Goal: Task Accomplishment & Management: Use online tool/utility

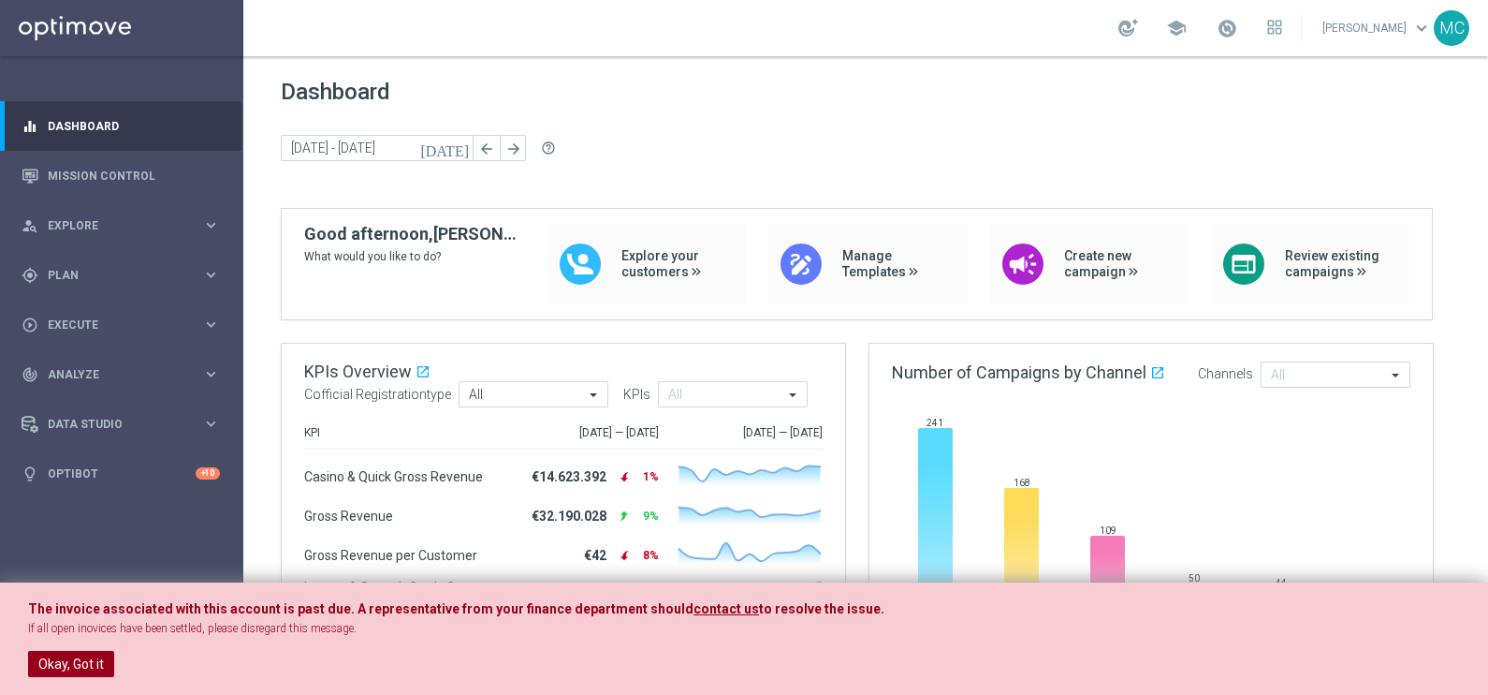
click at [90, 555] on button "Okay, Got it" at bounding box center [71, 664] width 86 height 26
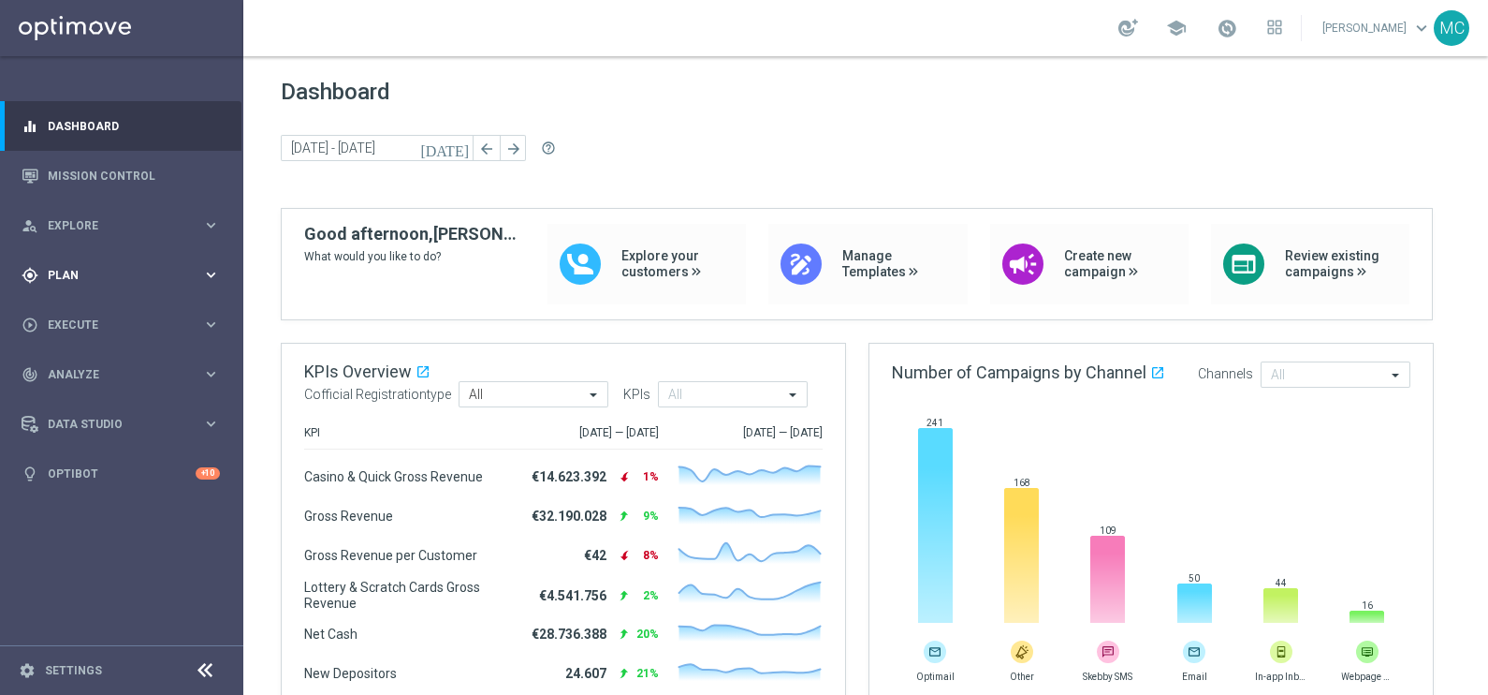
click at [210, 279] on icon "keyboard_arrow_right" at bounding box center [211, 275] width 18 height 18
click at [219, 374] on icon "keyboard_arrow_right" at bounding box center [211, 370] width 18 height 18
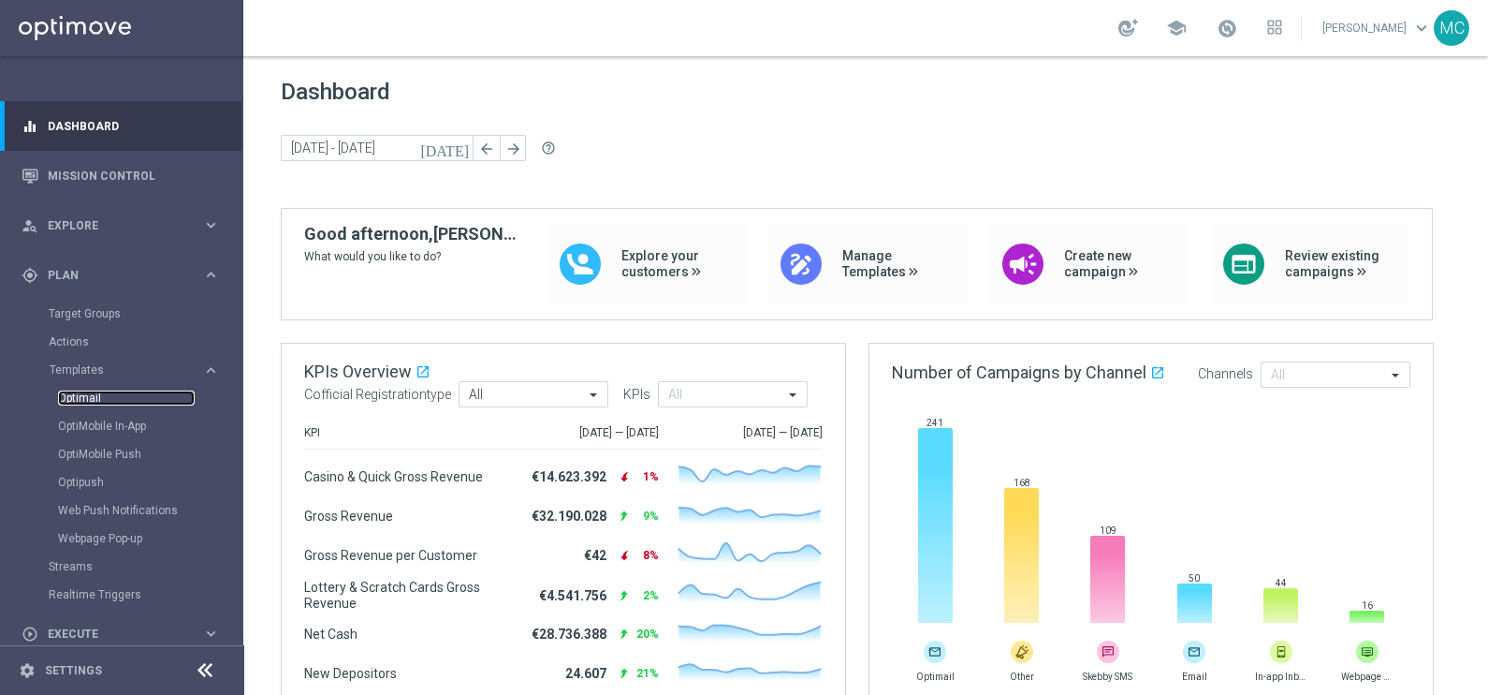
click at [82, 398] on link "Optimail" at bounding box center [126, 397] width 137 height 15
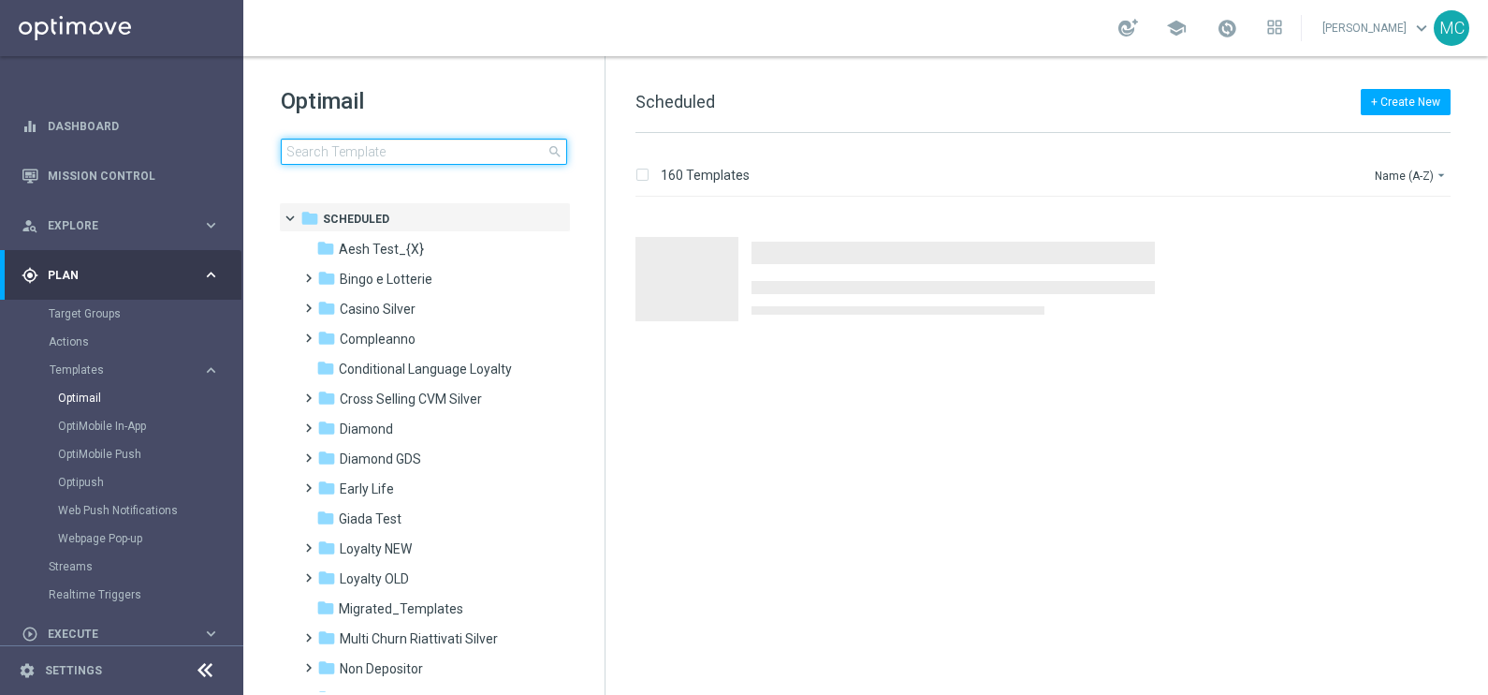
click at [517, 147] on input at bounding box center [424, 152] width 286 height 26
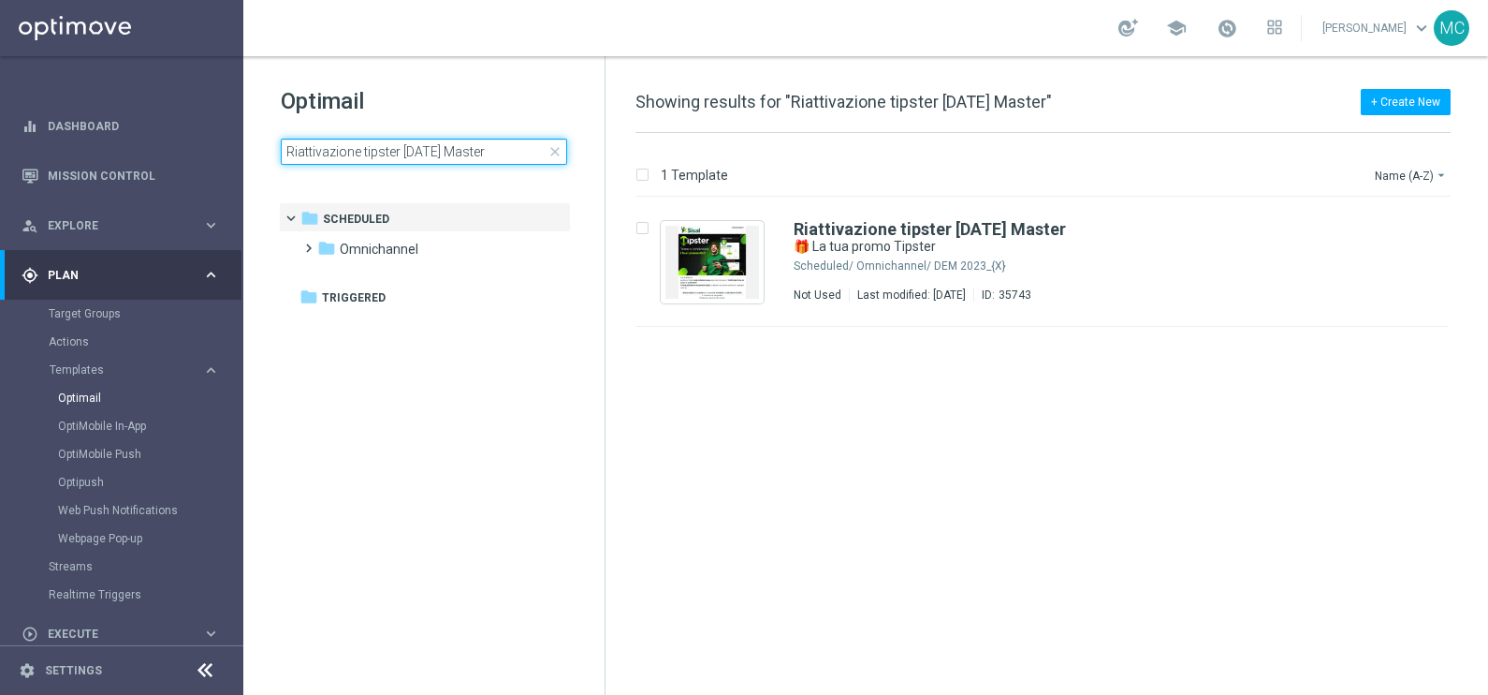
drag, startPoint x: 523, startPoint y: 144, endPoint x: 473, endPoint y: 144, distance: 50.5
click at [473, 144] on input "Riattivazione tipster [DATE] Master" at bounding box center [424, 152] width 286 height 26
type input "Riattivazione tipster [DATE]"
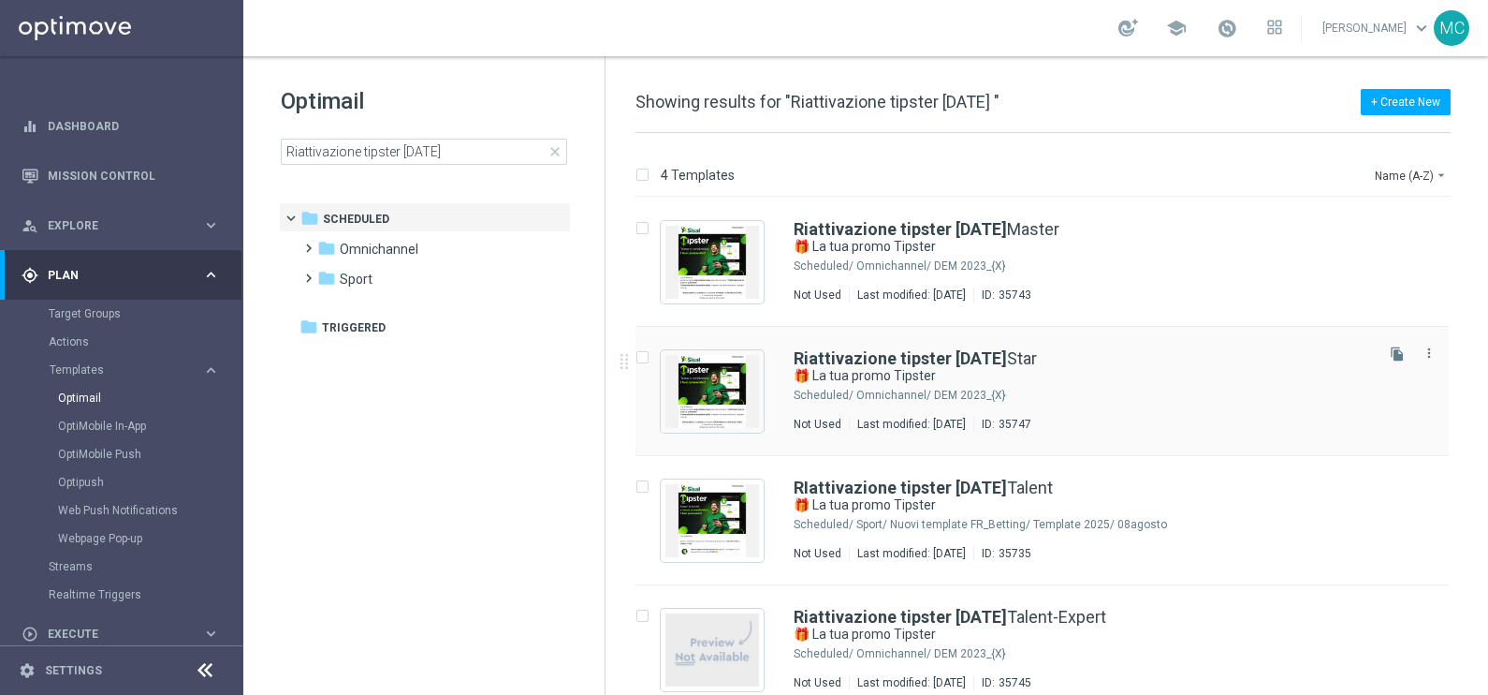
click at [970, 347] on div "Riattivazione tipster [DATE] Star 🎁 La tua promo Tipster Scheduled/ Omnichannel…" at bounding box center [1042, 391] width 813 height 129
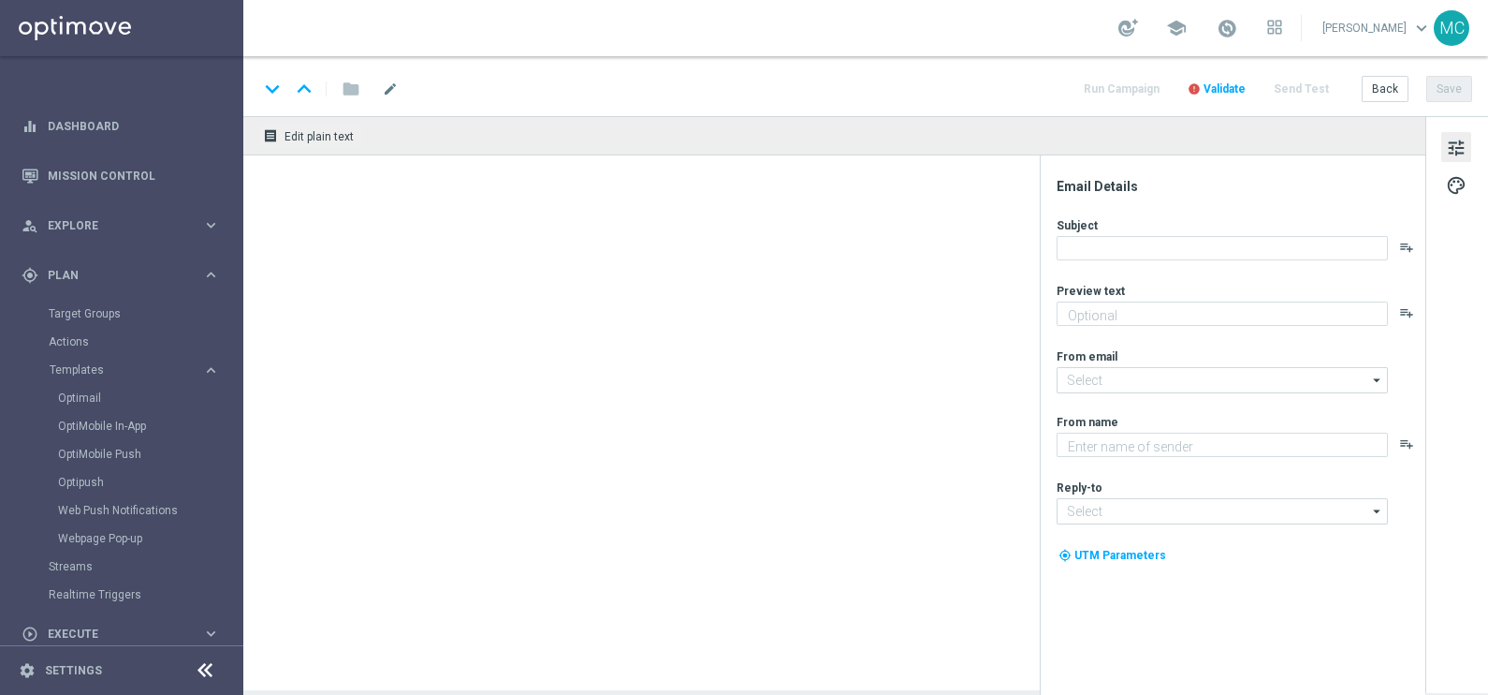
type textarea "Sblocca la tua Freebet e un [PERSON_NAME] bonus"
type input "[EMAIL_ADDRESS][DOMAIN_NAME]"
type textarea "Sisal"
type input "[EMAIL_ADDRESS][DOMAIN_NAME]"
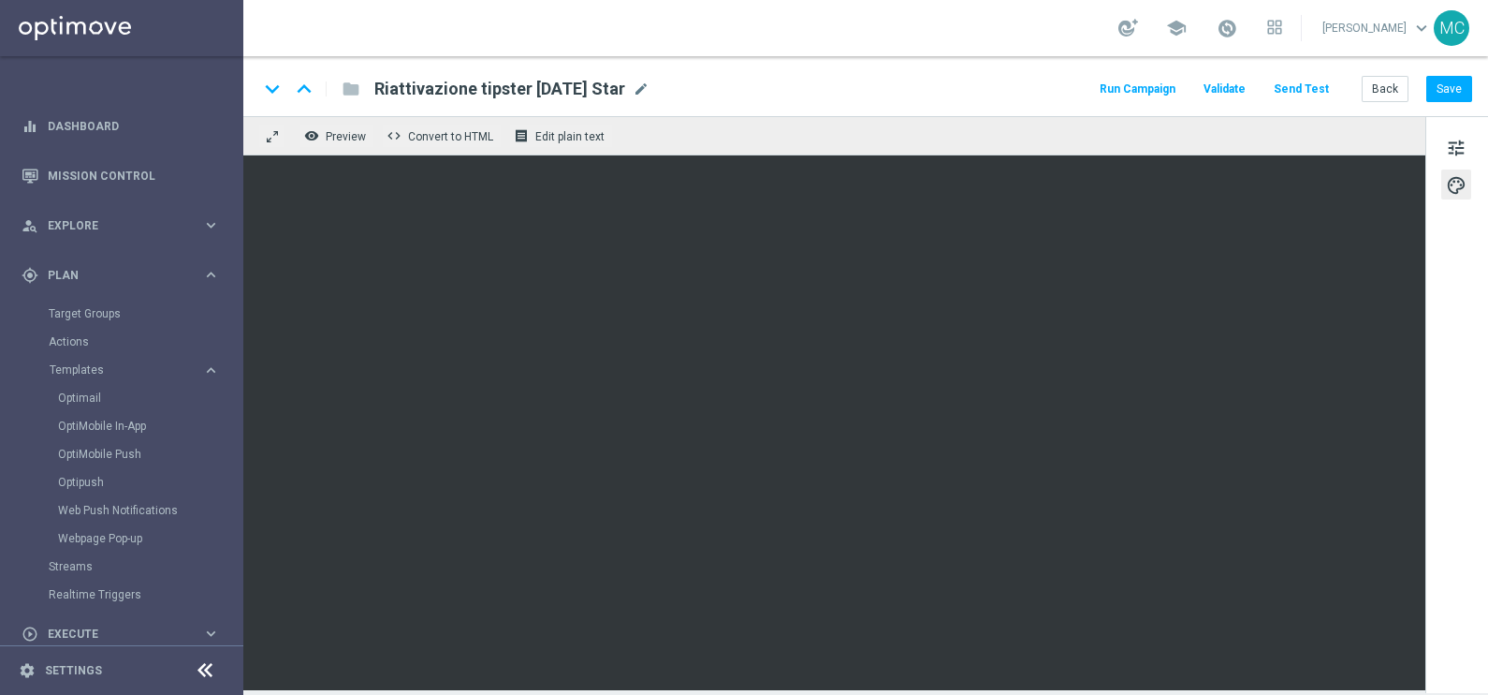
click at [1124, 91] on button "Run Campaign" at bounding box center [1137, 89] width 81 height 25
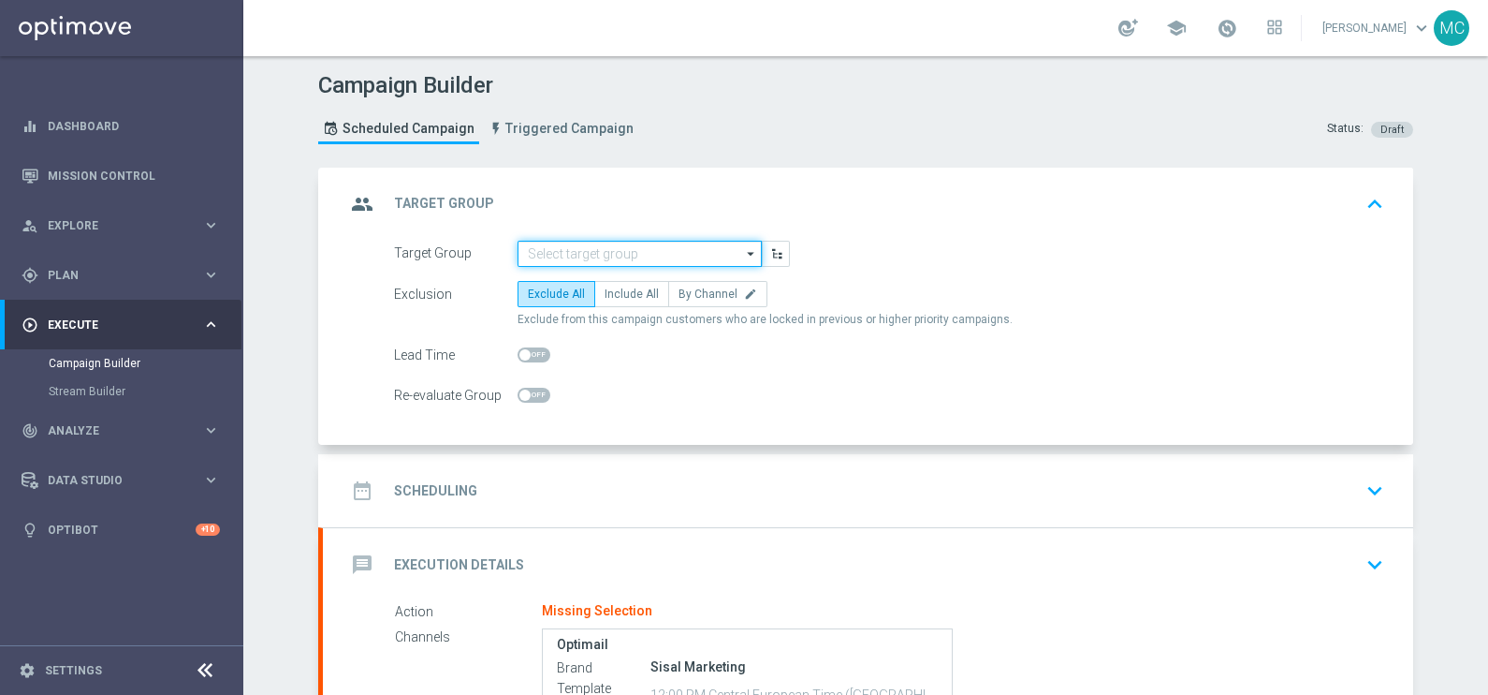
click at [636, 252] on input at bounding box center [640, 254] width 244 height 26
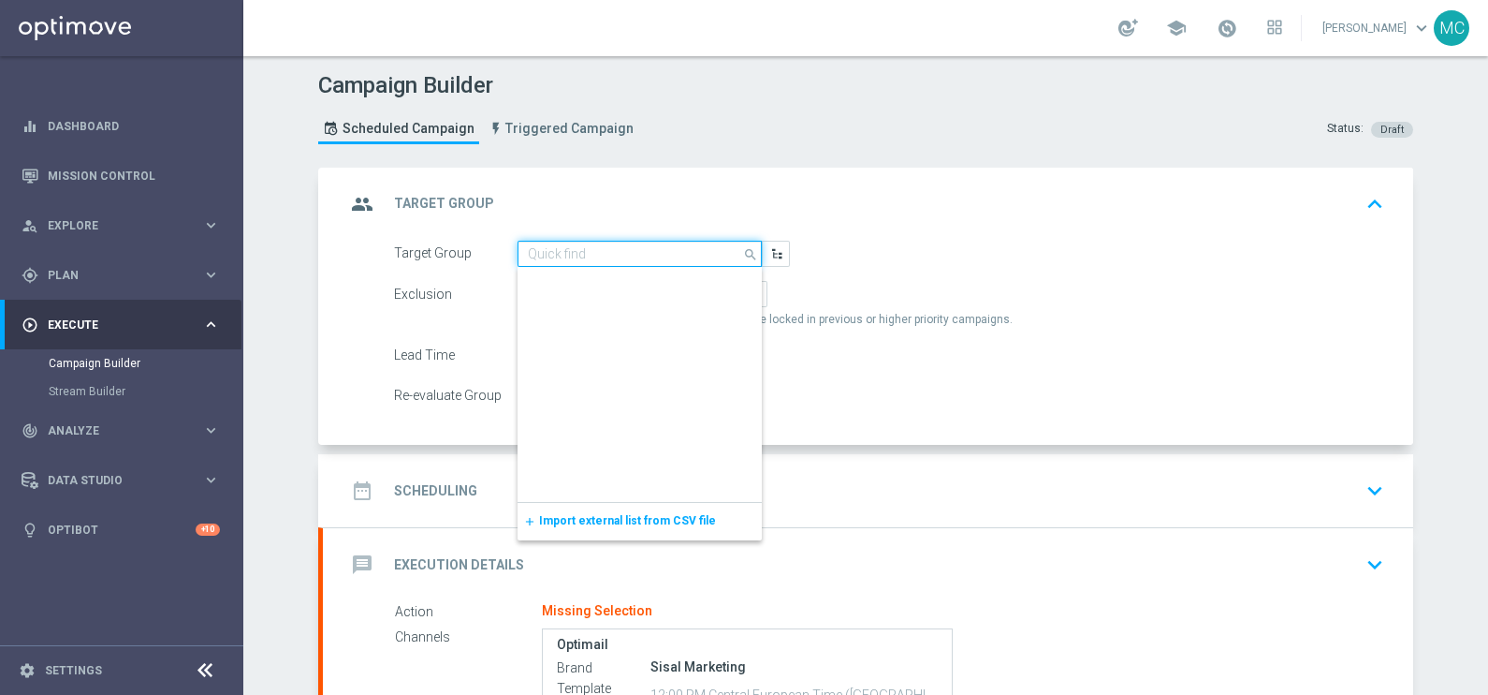
scroll to position [585, 0]
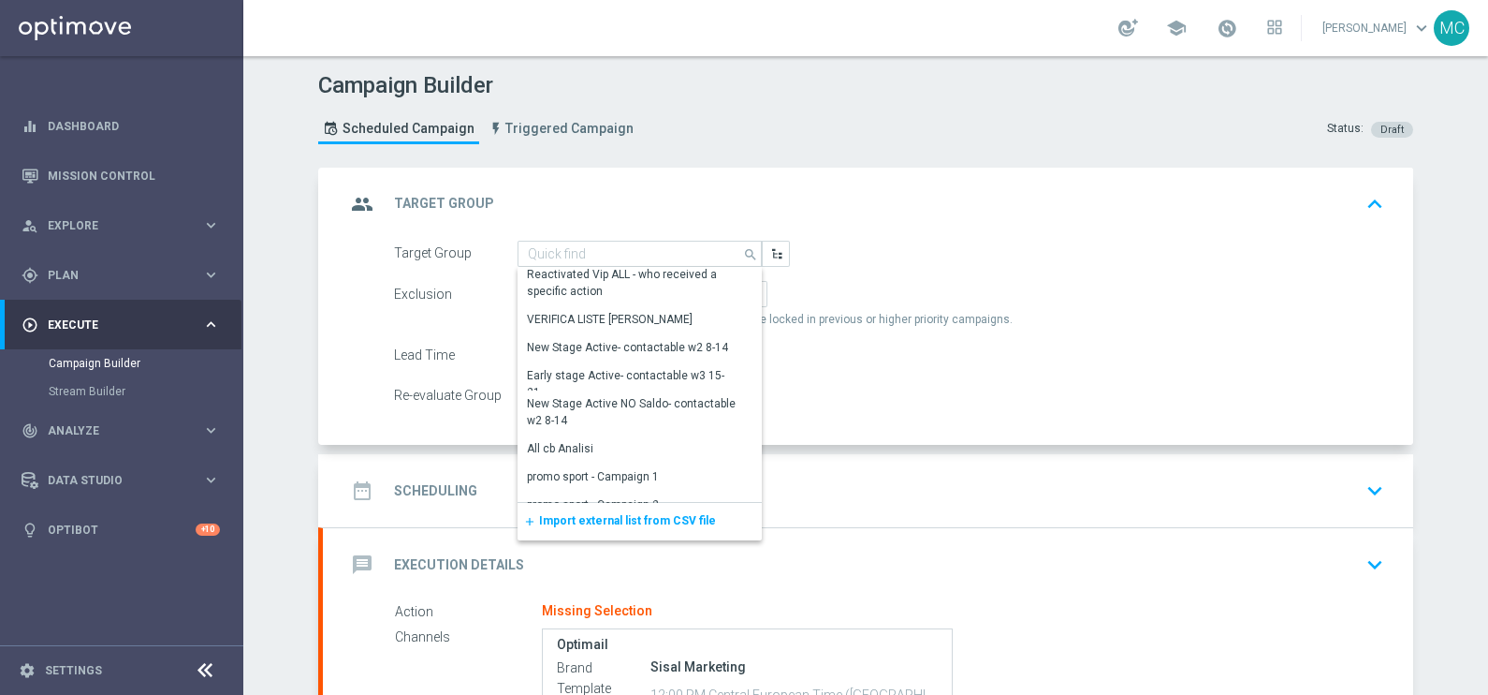
click at [580, 522] on span "Import external list from CSV file" at bounding box center [627, 520] width 177 height 13
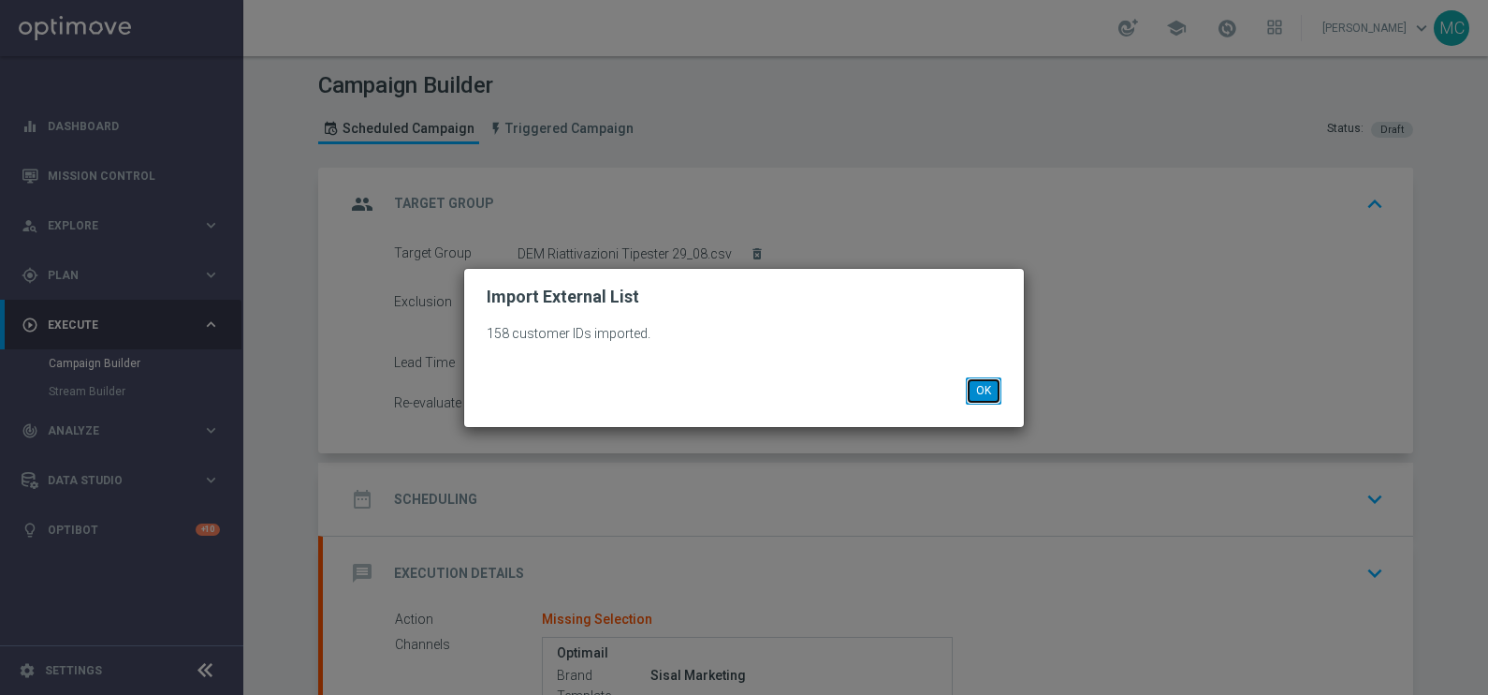
click at [992, 388] on button "OK" at bounding box center [984, 390] width 36 height 26
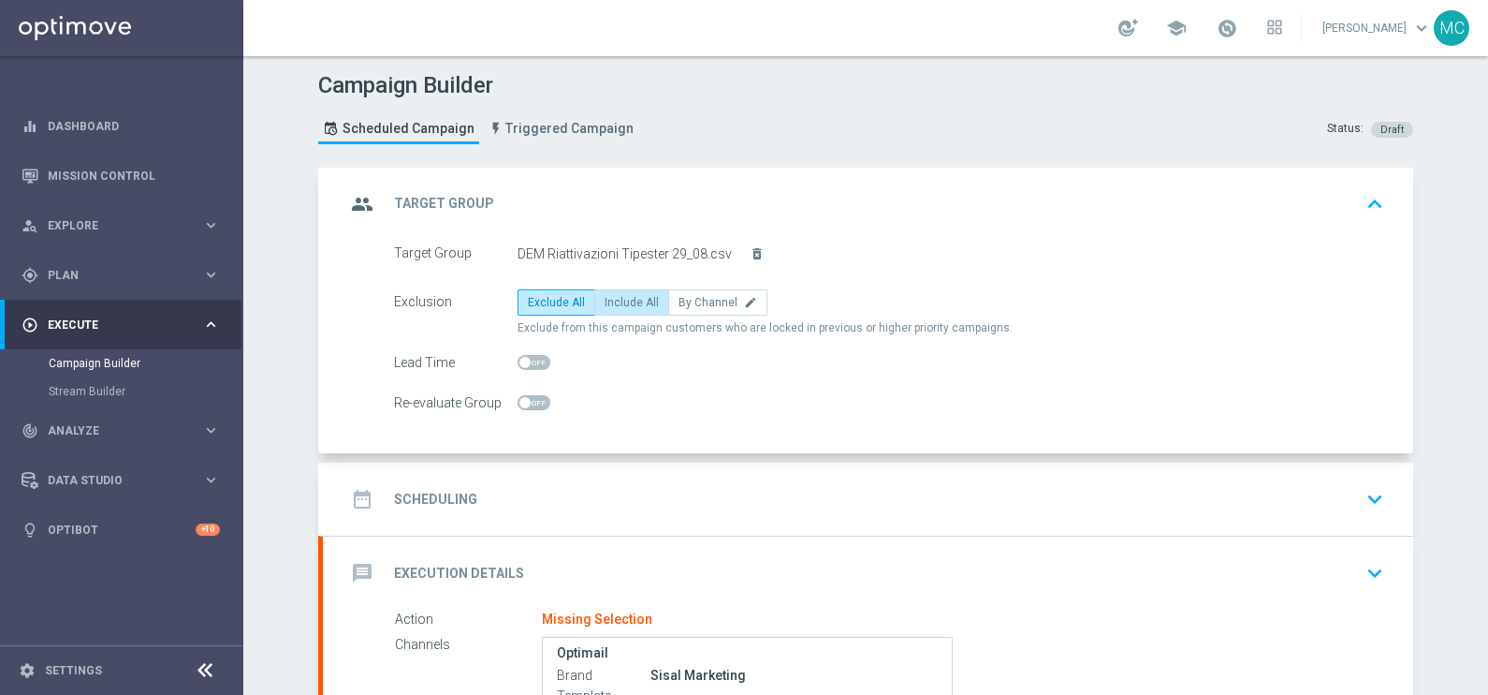
click at [616, 301] on span "Include All" at bounding box center [632, 302] width 54 height 13
click at [616, 301] on input "Include All" at bounding box center [611, 306] width 12 height 12
radio input "true"
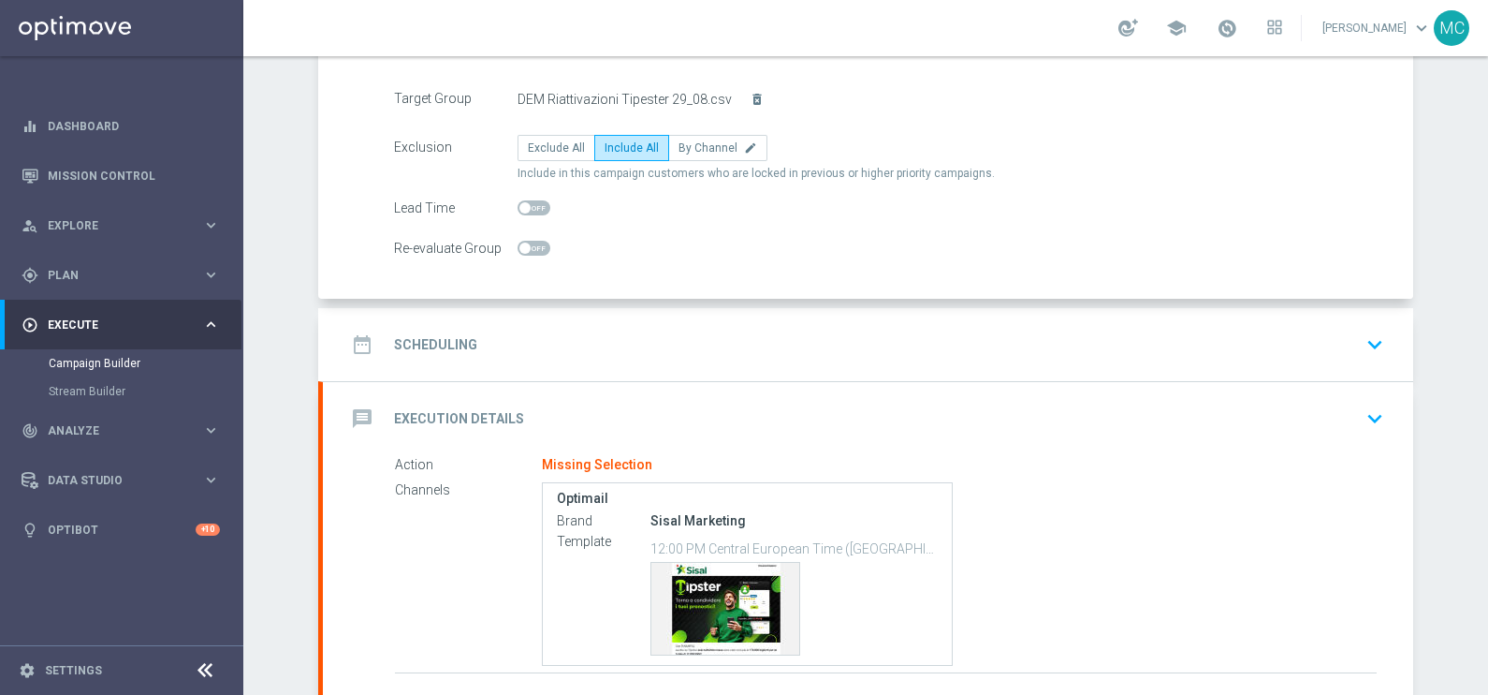
scroll to position [233, 0]
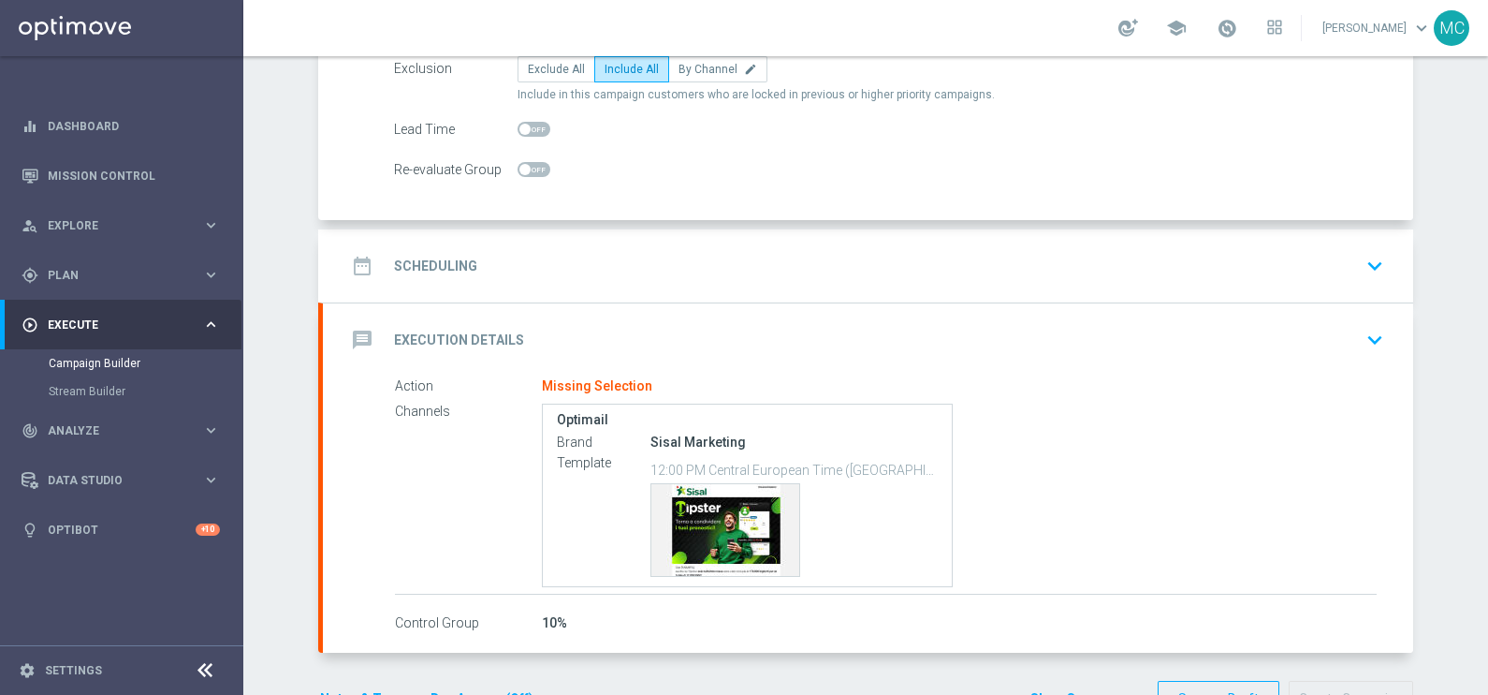
click at [1190, 262] on icon "keyboard_arrow_down" at bounding box center [1375, 266] width 28 height 28
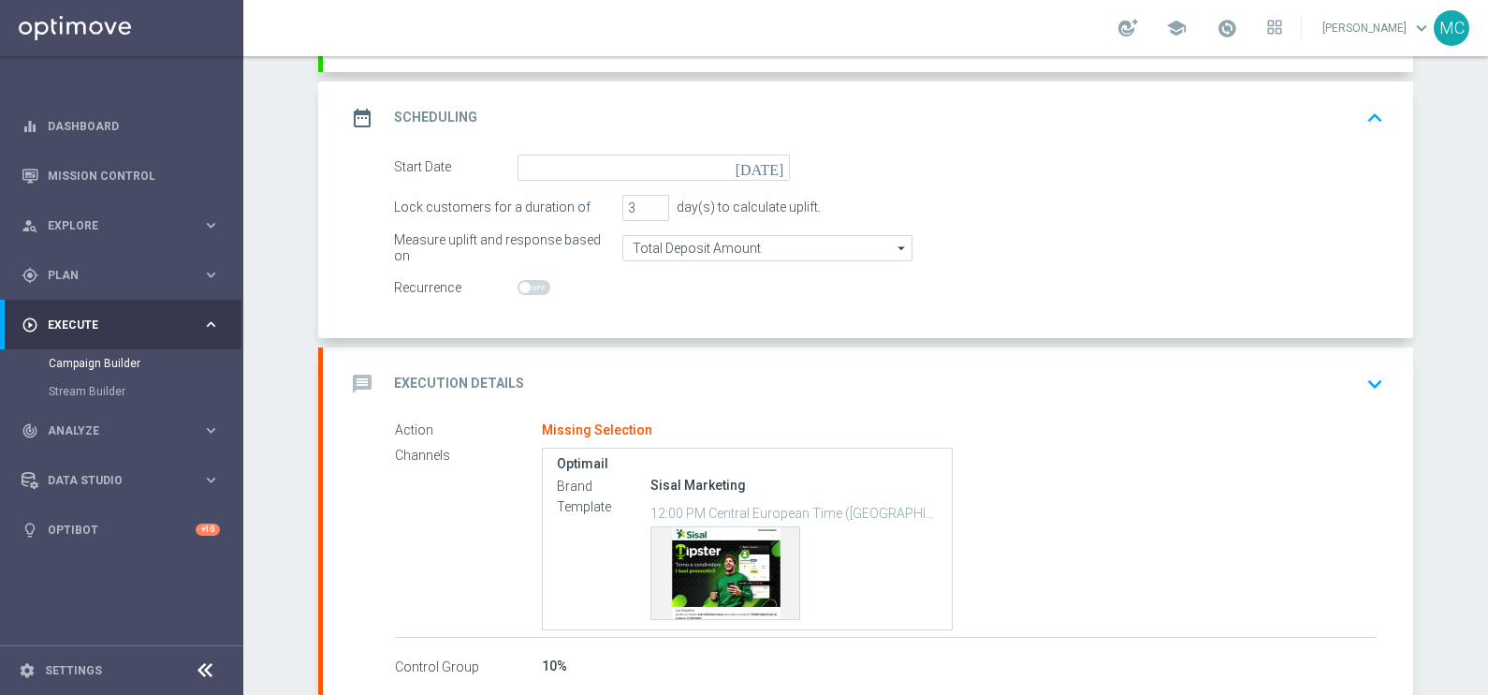
click at [766, 158] on icon "[DATE]" at bounding box center [763, 164] width 55 height 21
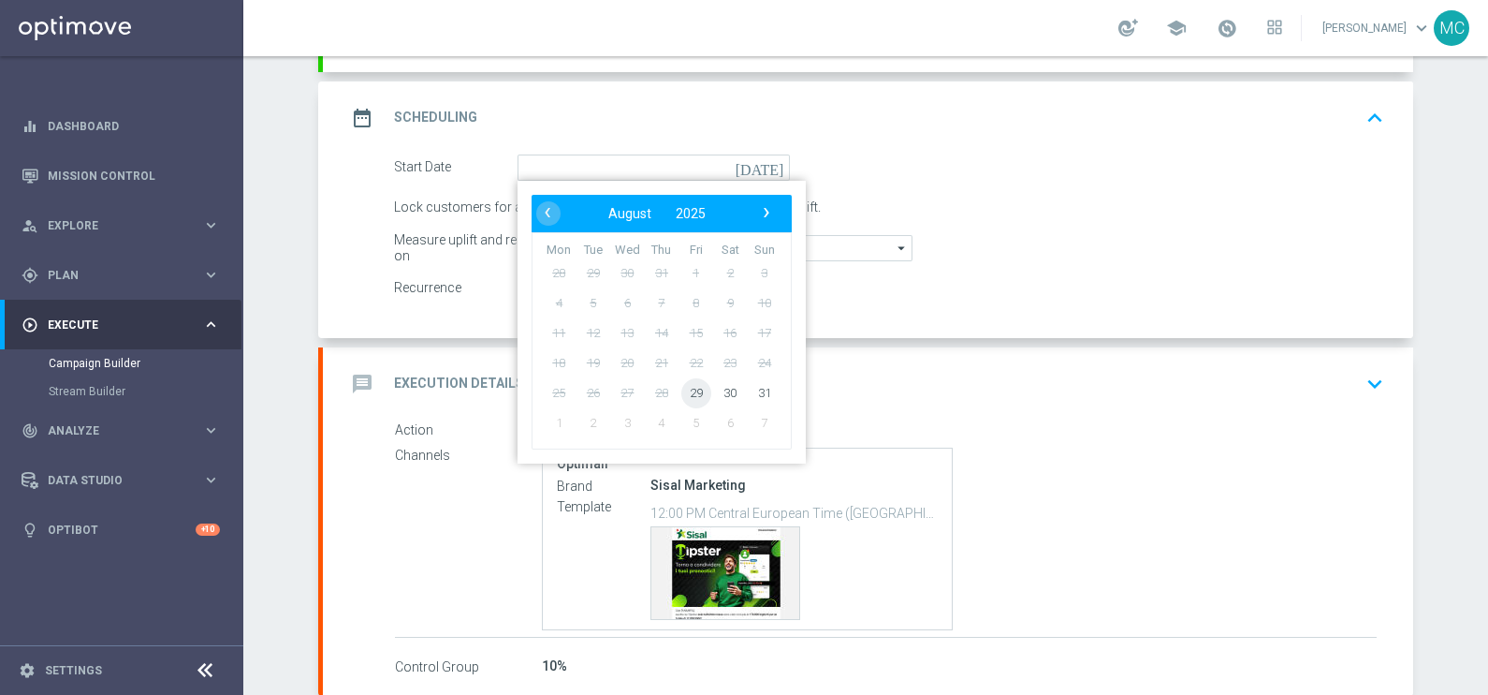
click at [688, 389] on span "29" at bounding box center [696, 392] width 30 height 30
type input "[DATE]"
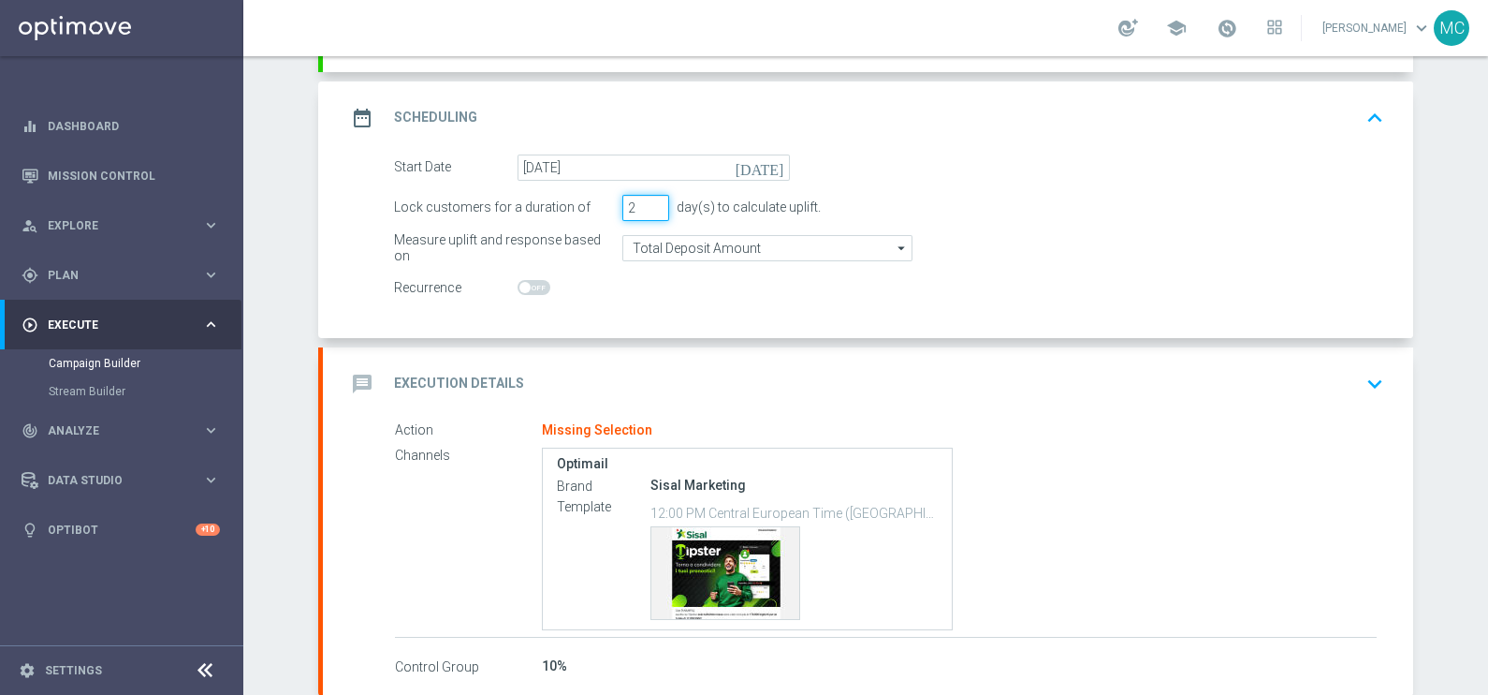
click at [651, 211] on input "2" at bounding box center [645, 208] width 47 height 26
type input "1"
click at [651, 211] on input "1" at bounding box center [645, 208] width 47 height 26
click at [1190, 376] on icon "keyboard_arrow_down" at bounding box center [1375, 384] width 28 height 28
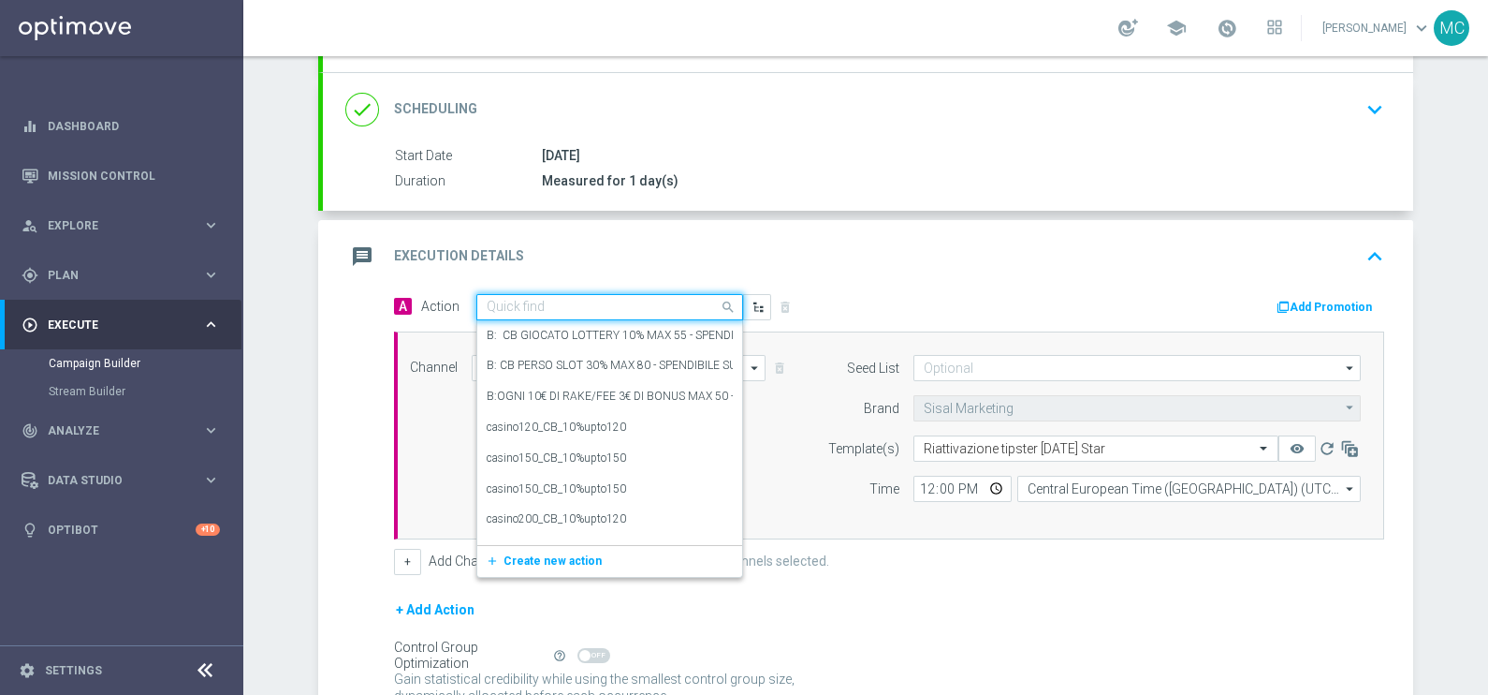
click at [554, 294] on div "Quick find" at bounding box center [609, 307] width 267 height 26
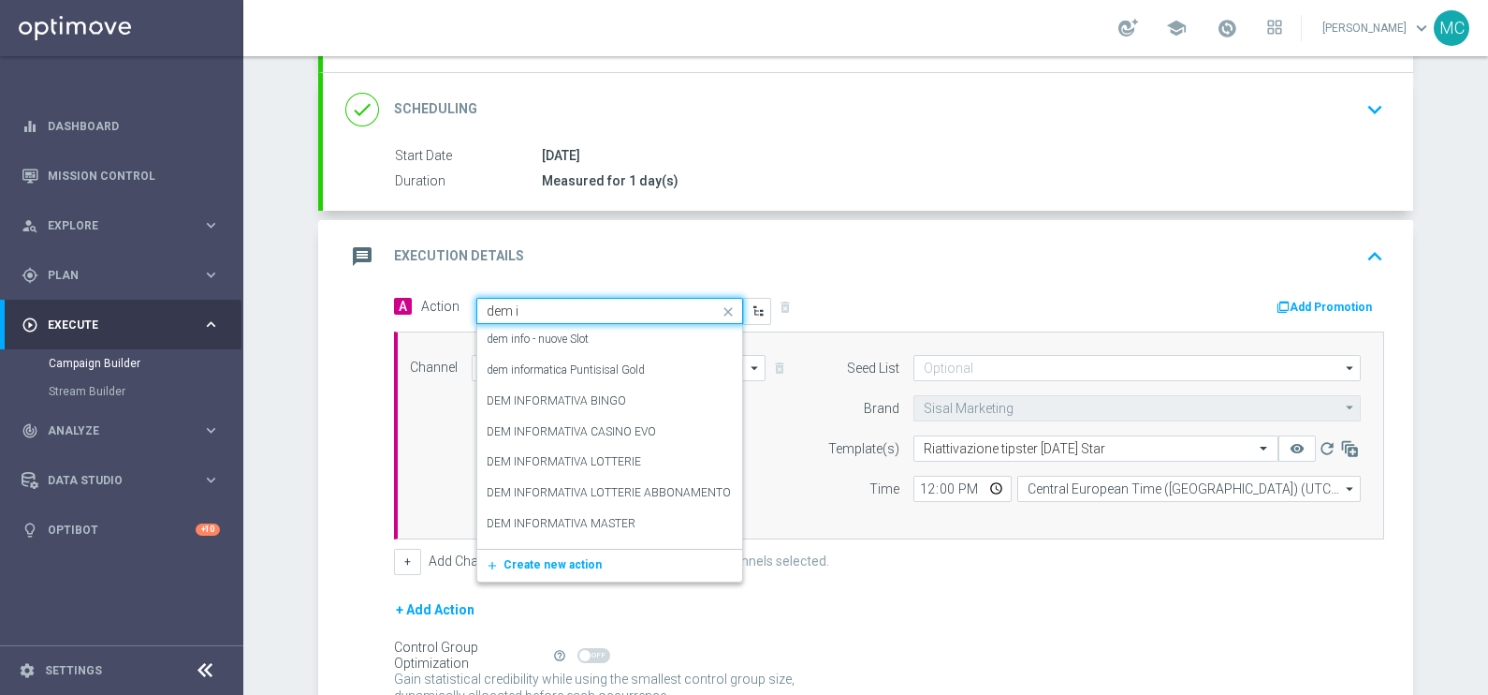
type input "dem in"
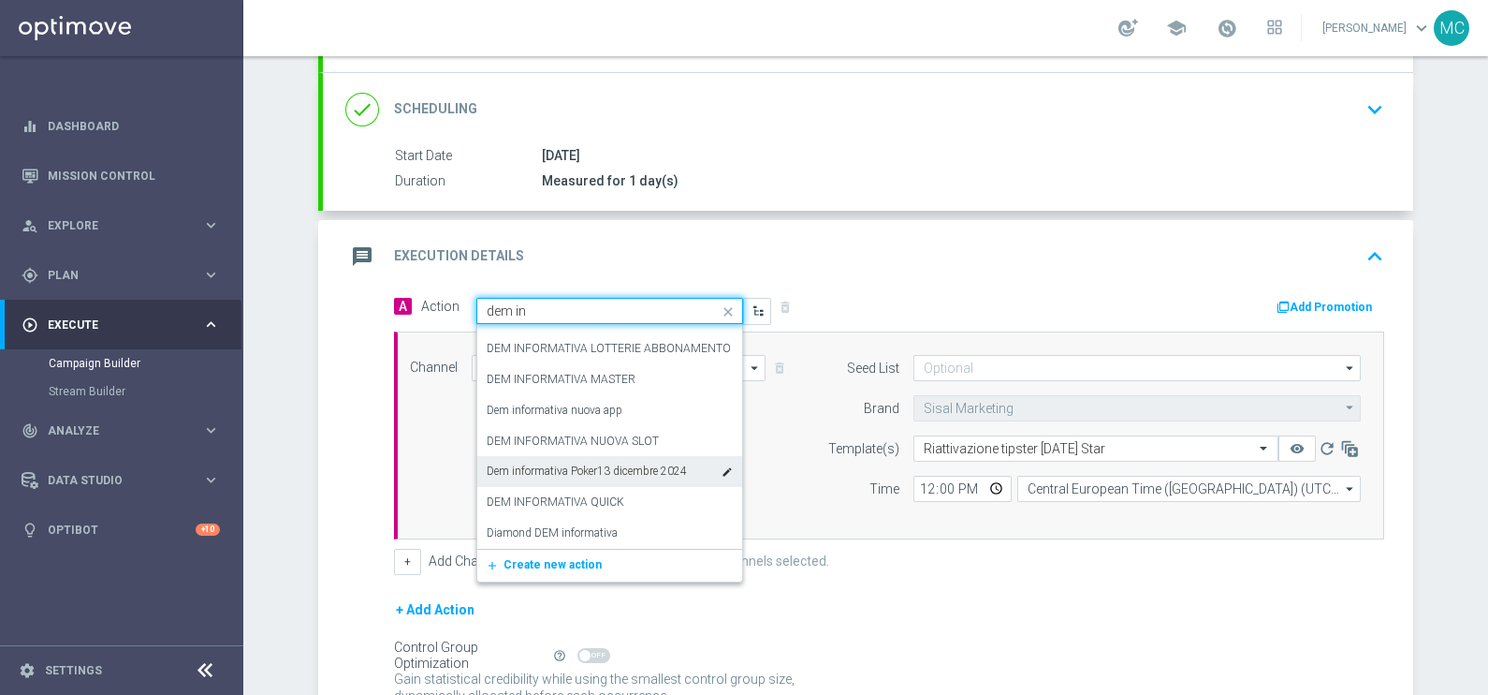
scroll to position [145, 0]
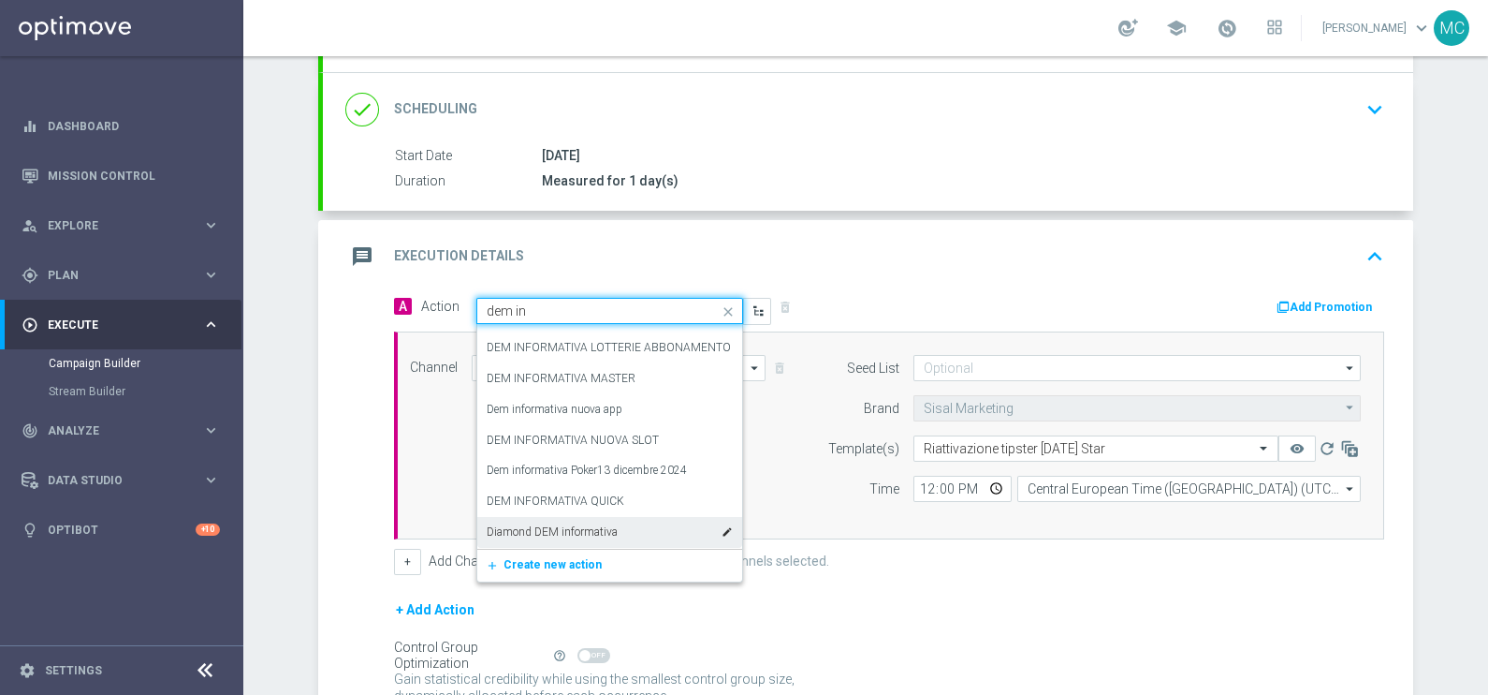
click at [580, 529] on label "Diamond DEM informativa" at bounding box center [552, 532] width 131 height 16
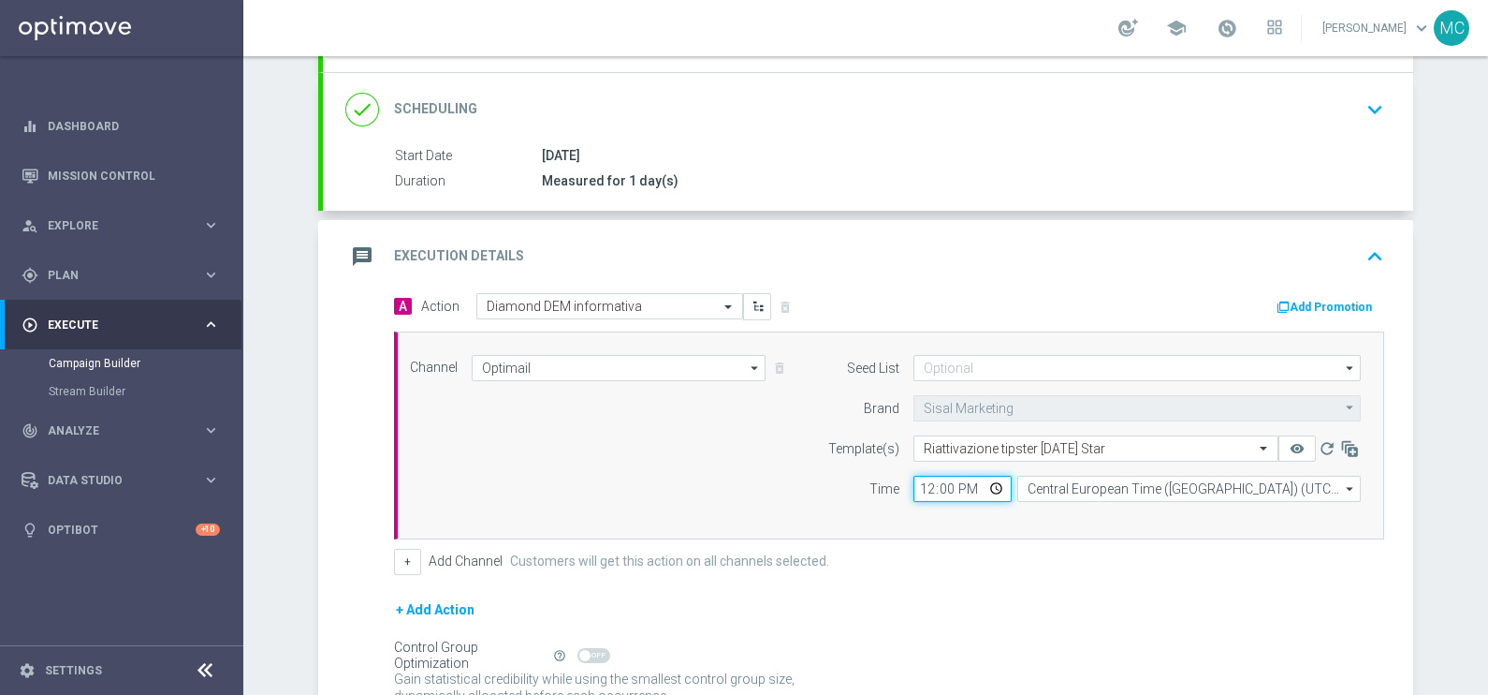
drag, startPoint x: 953, startPoint y: 475, endPoint x: 908, endPoint y: 477, distance: 45.0
click at [914, 477] on input "12:00" at bounding box center [963, 488] width 98 height 26
type input "19:30"
click at [1048, 555] on div "+ Add Action" at bounding box center [889, 621] width 990 height 47
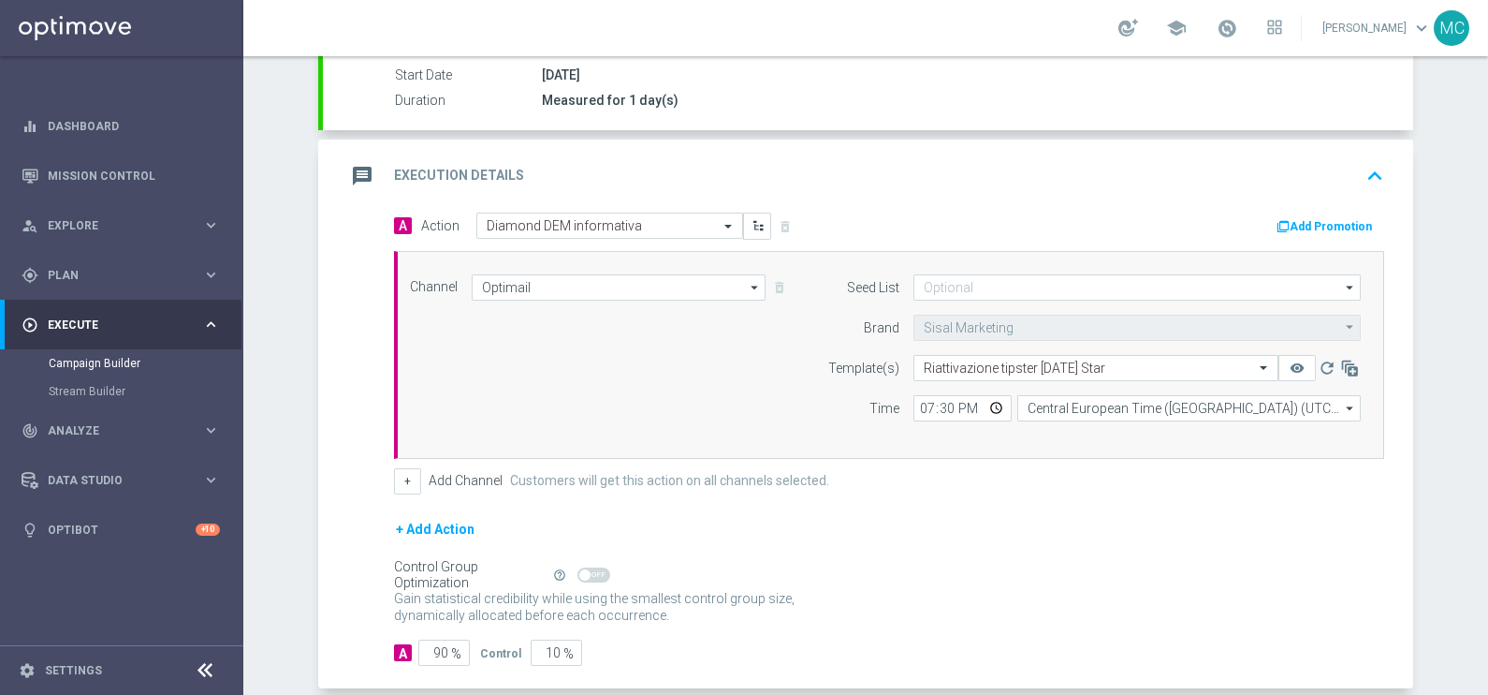
scroll to position [351, 0]
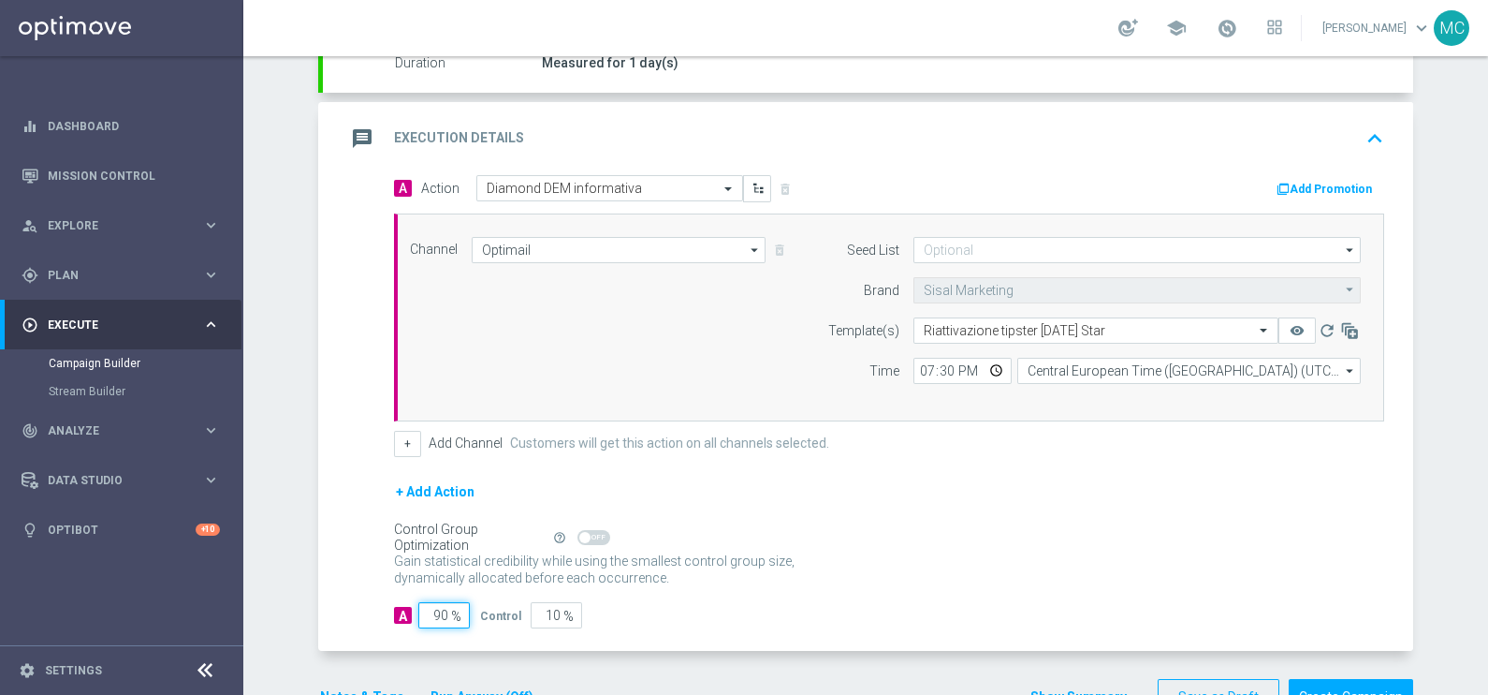
drag, startPoint x: 424, startPoint y: 611, endPoint x: 463, endPoint y: 609, distance: 39.4
click at [459, 555] on input "90" at bounding box center [443, 615] width 51 height 26
type input "1"
type input "99"
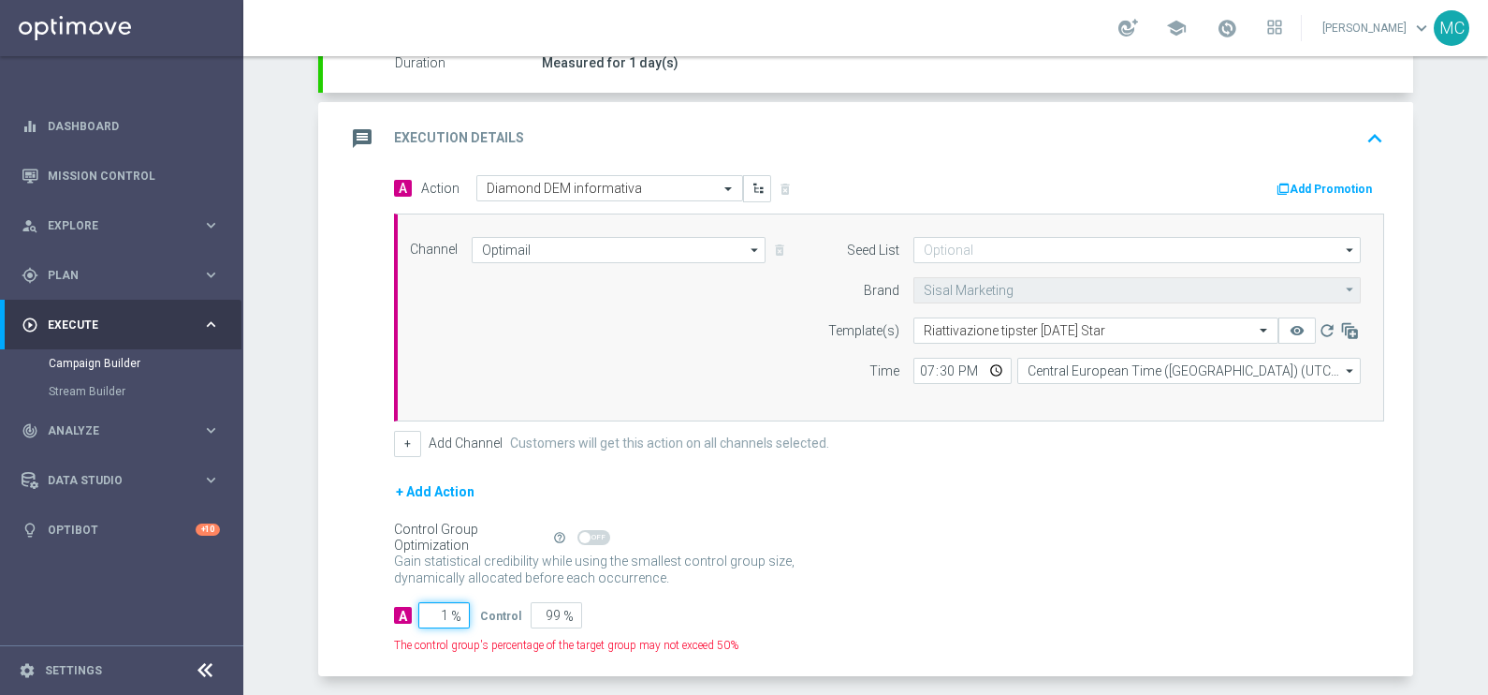
type input "10"
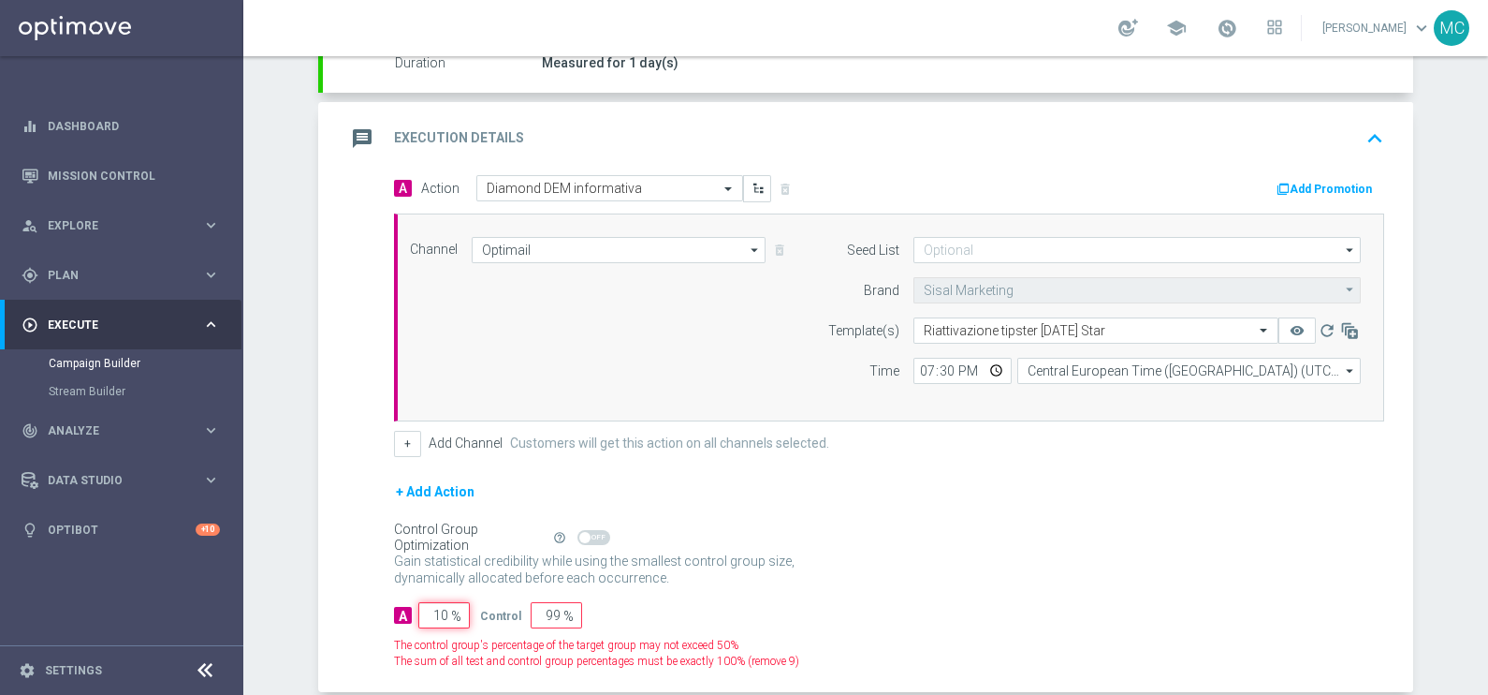
type input "90"
type input "100"
type input "0"
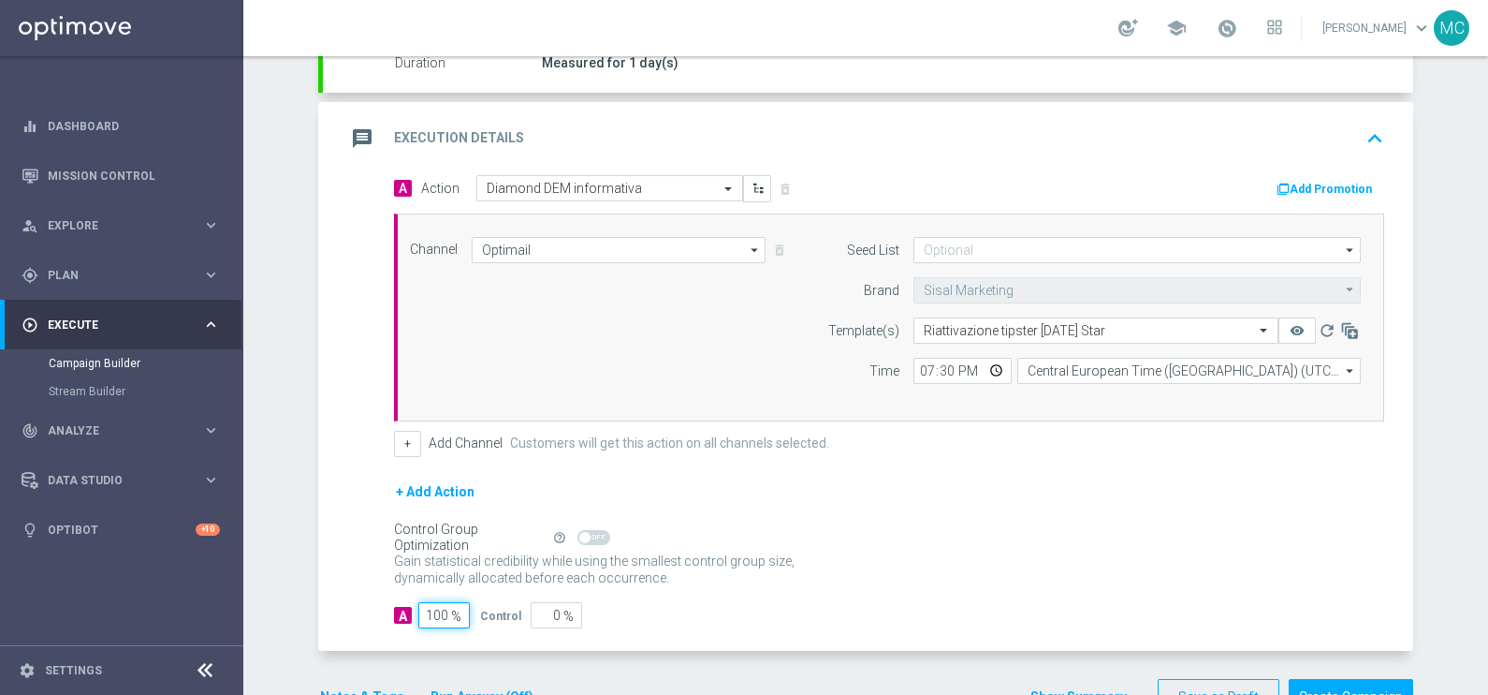
type input "100"
drag, startPoint x: 961, startPoint y: 538, endPoint x: 1146, endPoint y: 442, distance: 208.1
click at [964, 534] on div "Control Group Optimization Self Optimizing Campaign help_outline" at bounding box center [889, 537] width 990 height 21
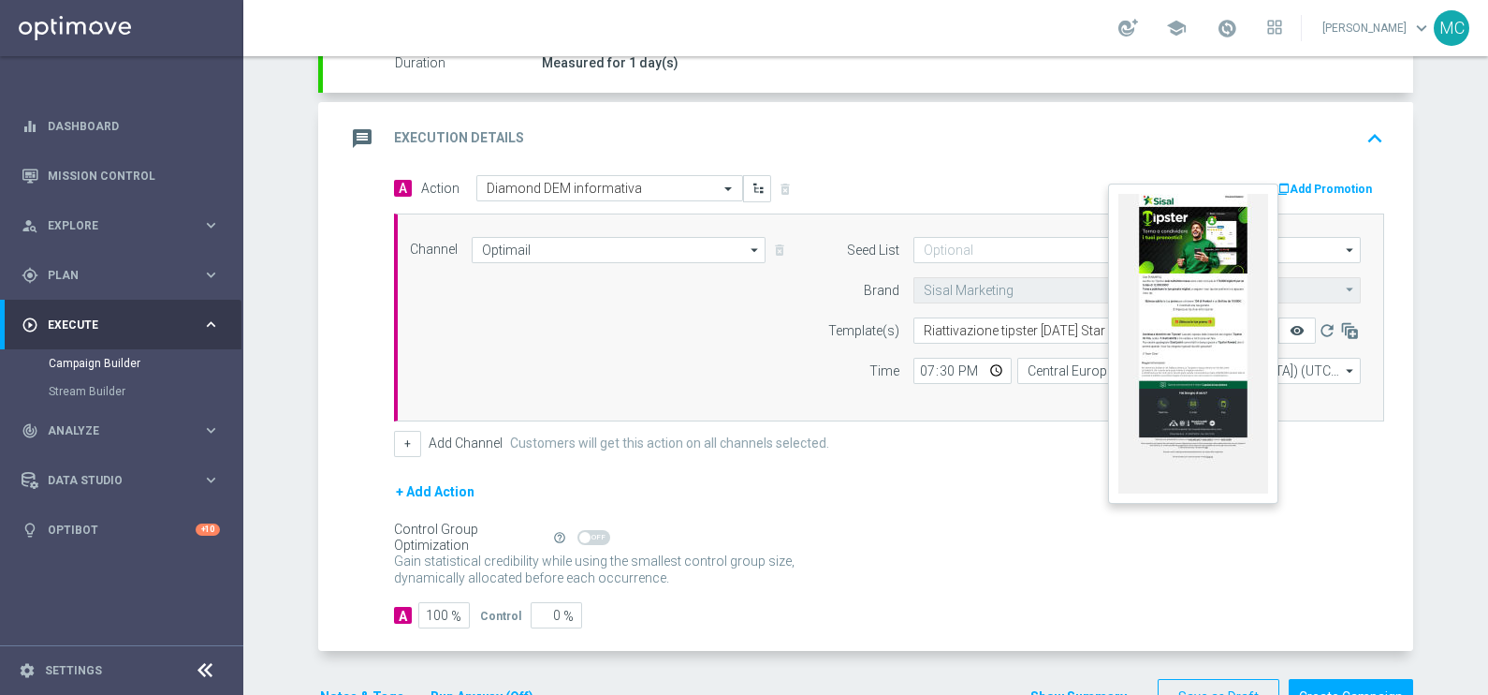
click at [1190, 333] on icon "remove_red_eye" at bounding box center [1297, 330] width 15 height 15
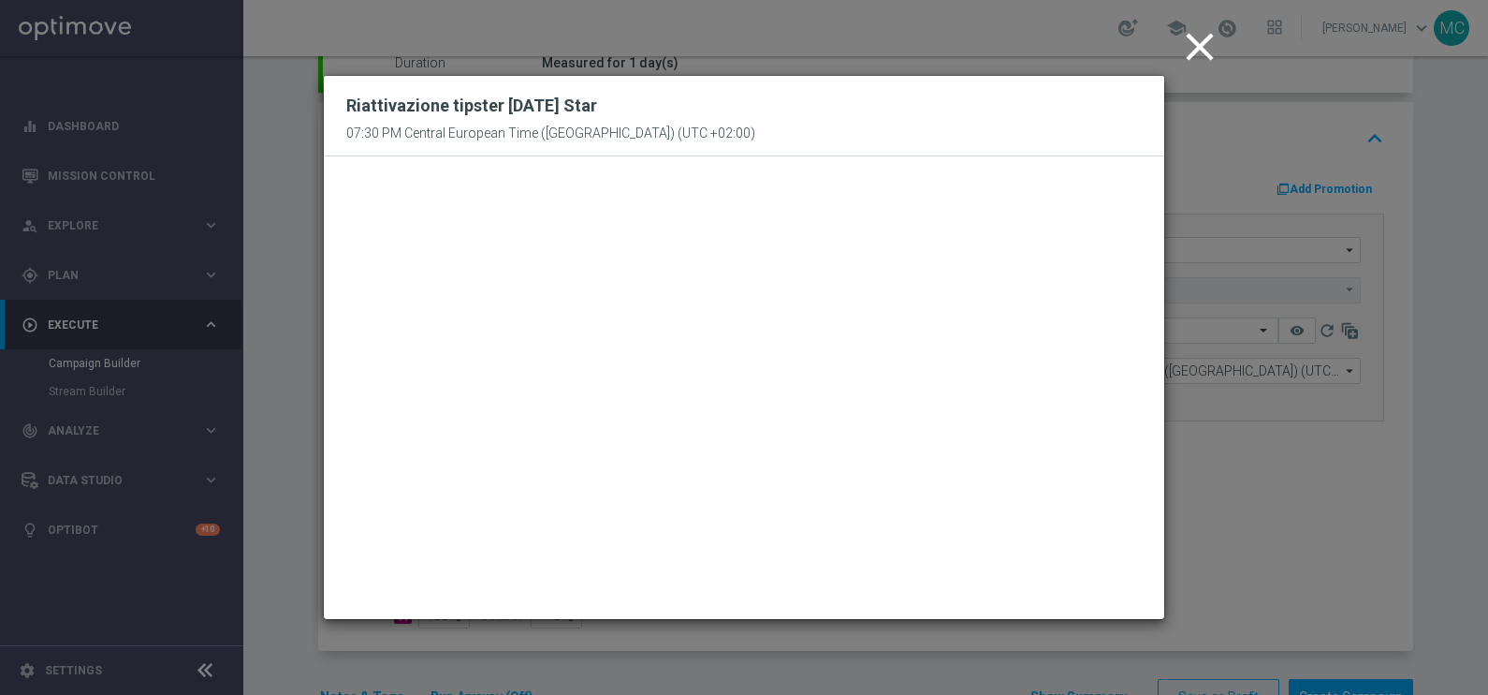
click at [1190, 44] on icon "close" at bounding box center [1200, 46] width 47 height 47
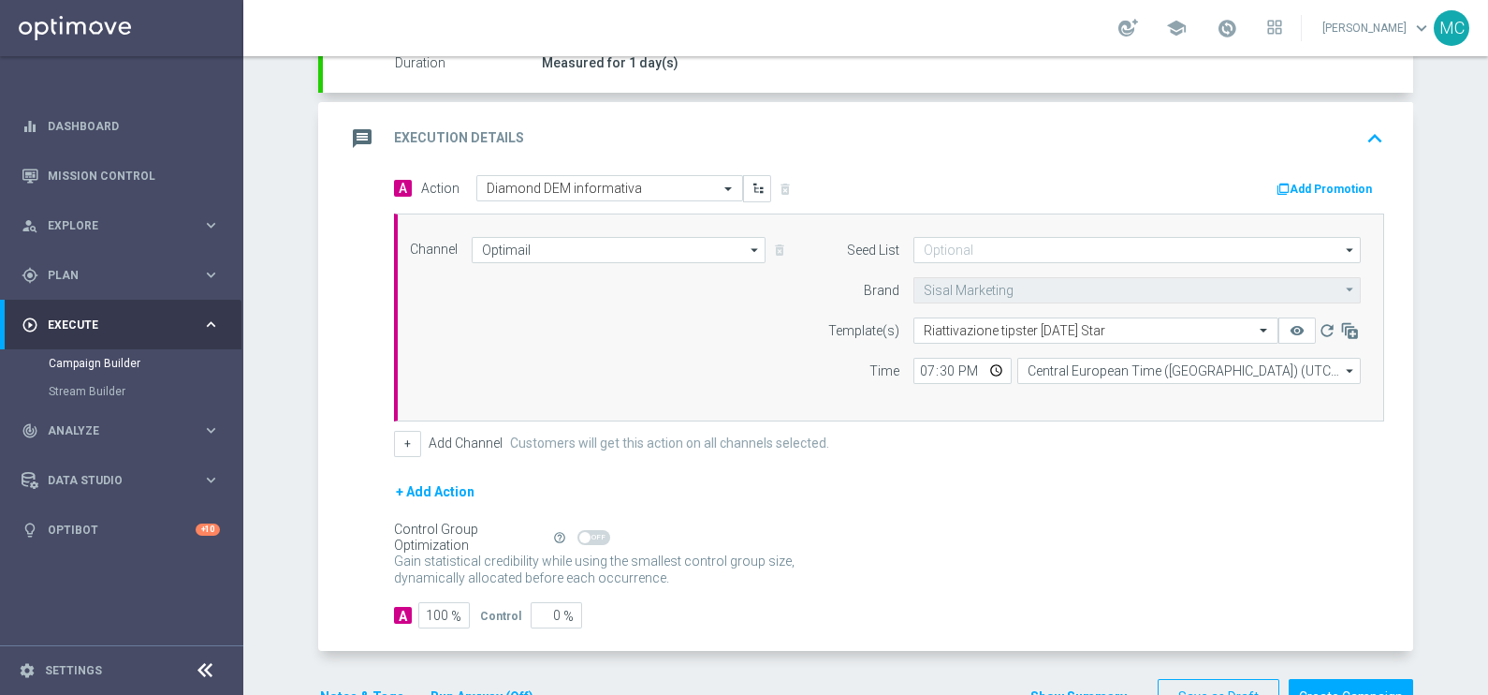
click at [1190, 482] on div "+ Add Action" at bounding box center [889, 503] width 990 height 47
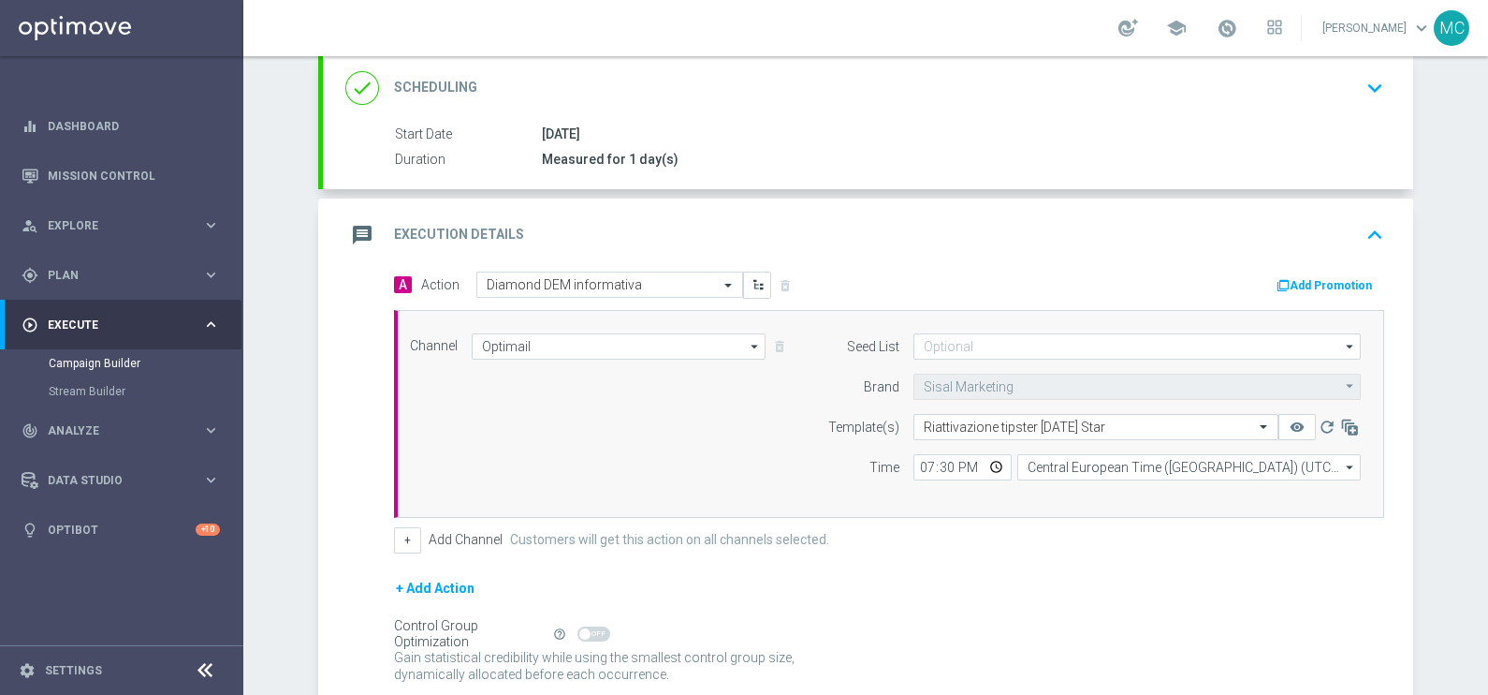
scroll to position [404, 0]
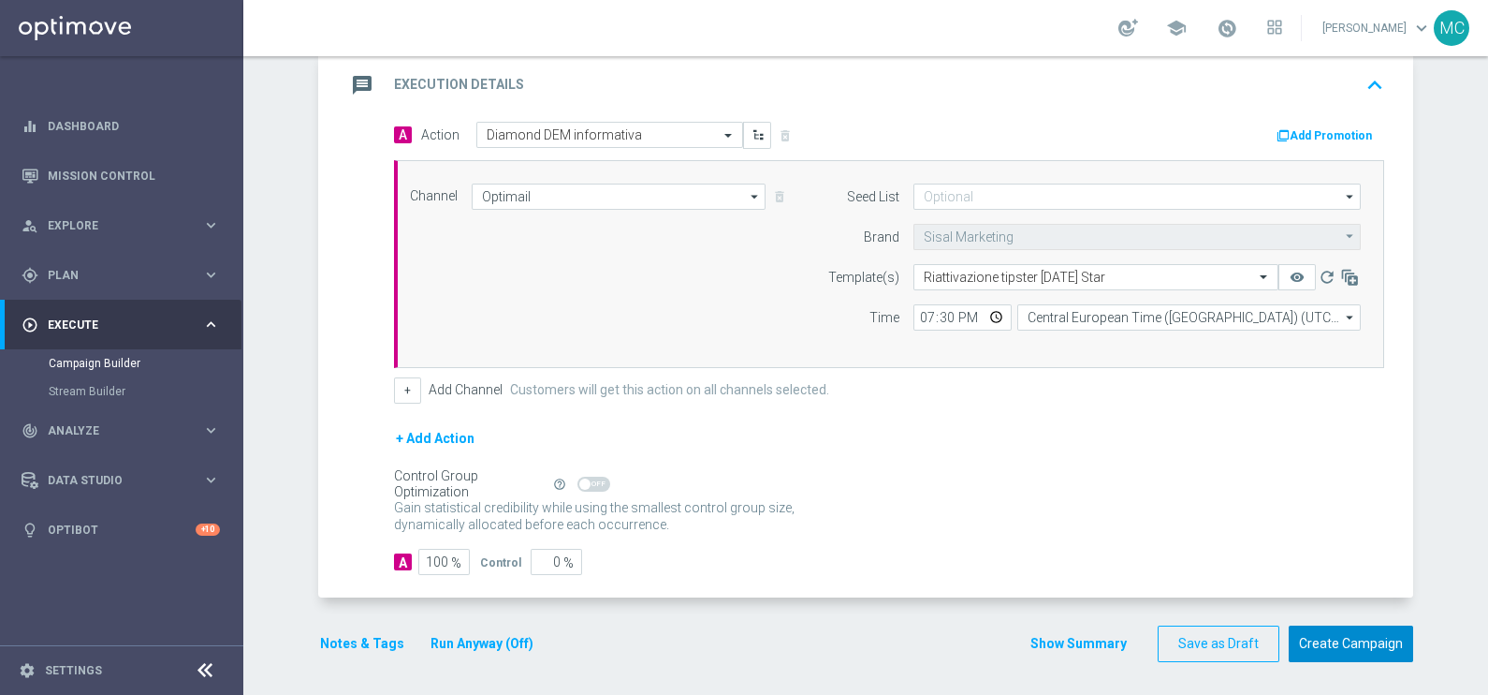
click at [1190, 555] on button "Create Campaign" at bounding box center [1351, 643] width 124 height 37
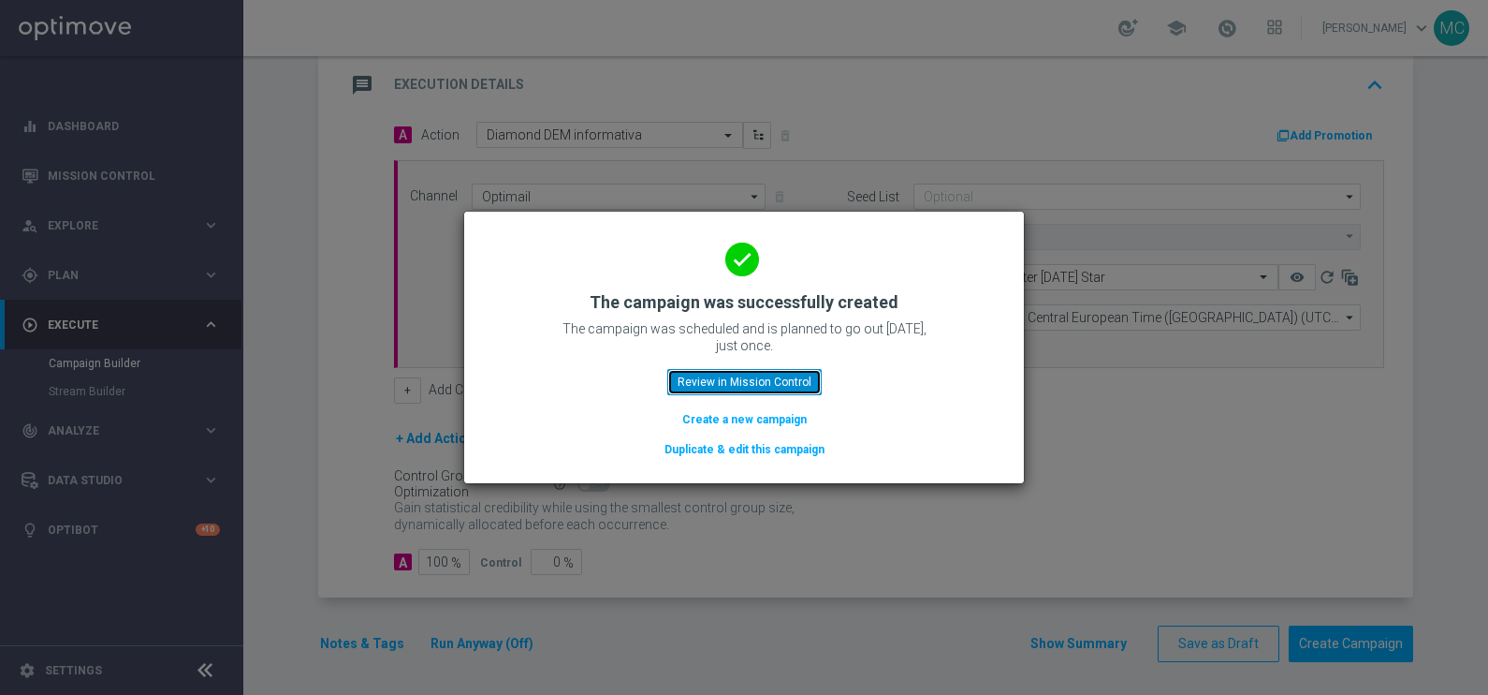
click at [784, 371] on button "Review in Mission Control" at bounding box center [744, 382] width 154 height 26
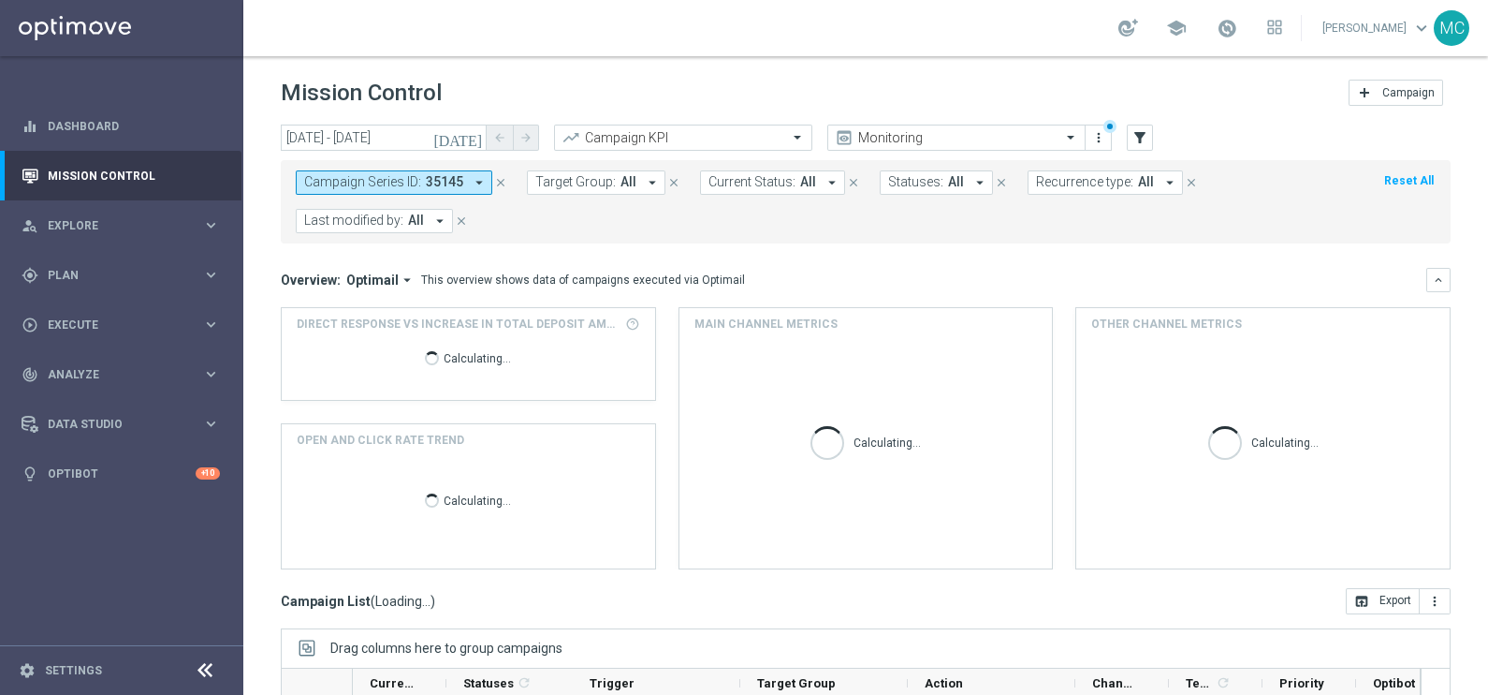
scroll to position [161, 0]
